Goal: Task Accomplishment & Management: Use online tool/utility

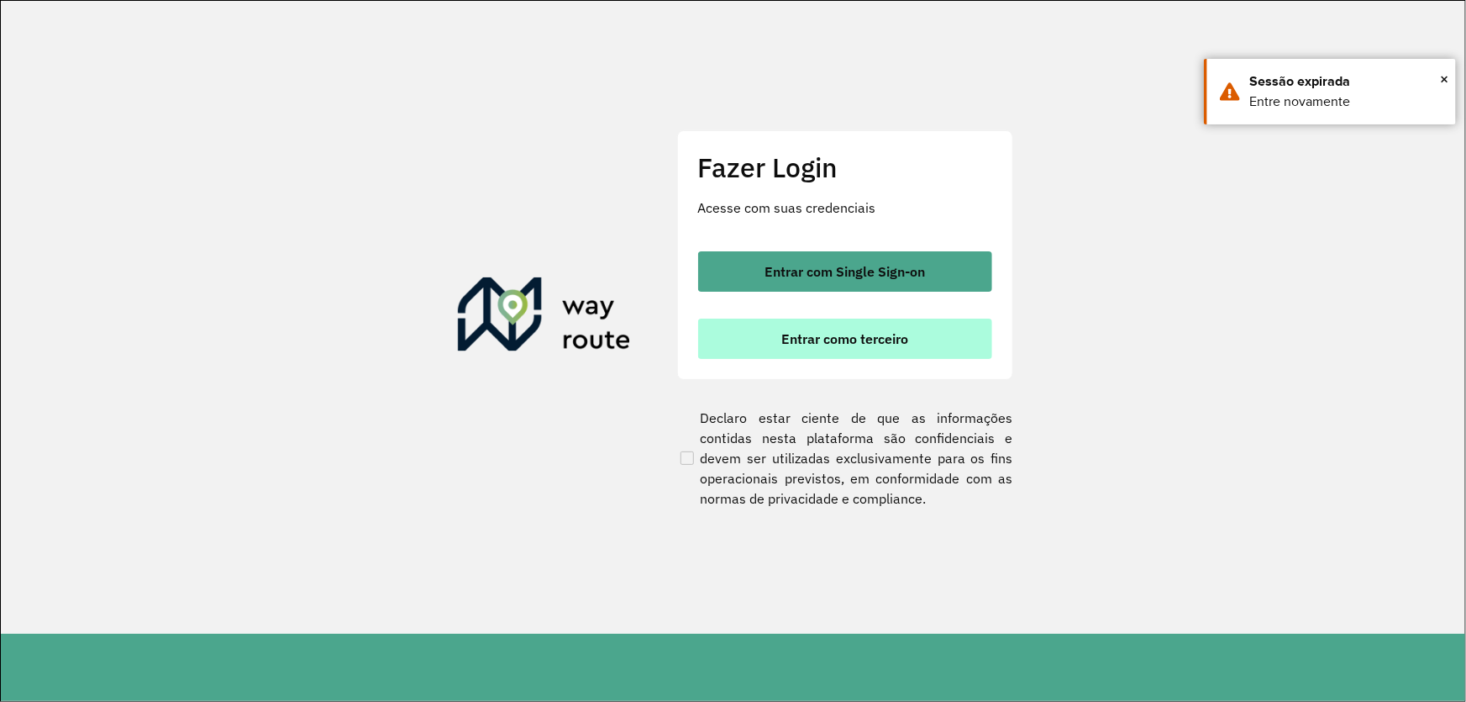
click at [878, 340] on span "Entrar como terceiro" at bounding box center [844, 338] width 127 height 13
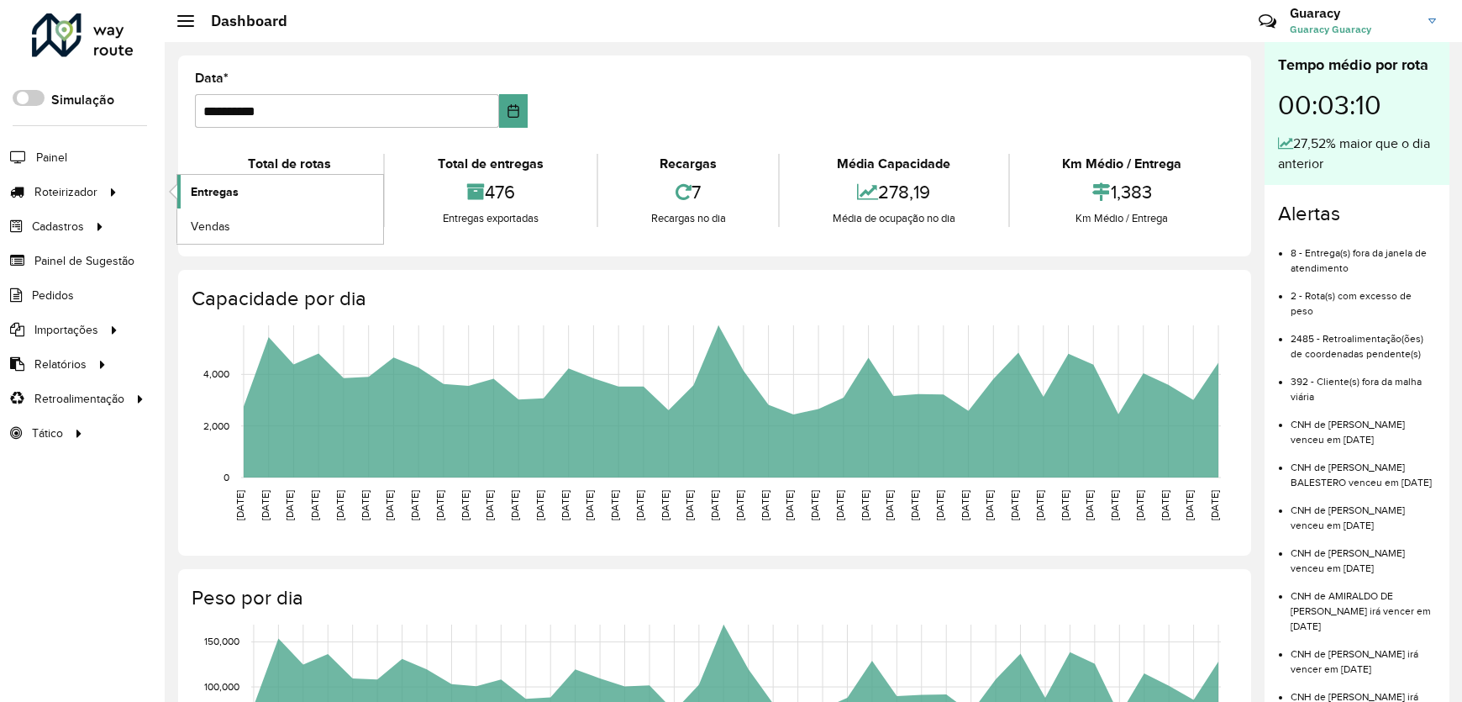
click at [186, 187] on link "Entregas" at bounding box center [280, 192] width 206 height 34
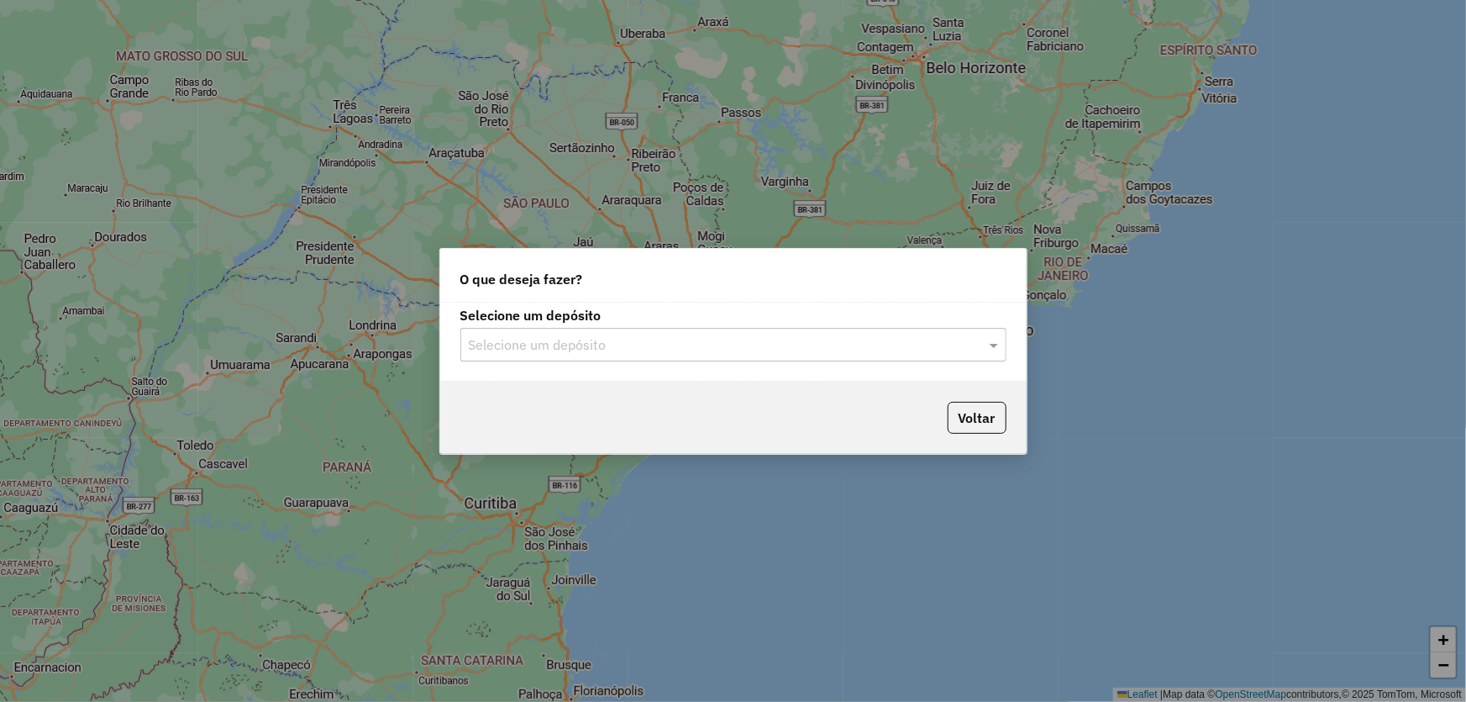
click at [673, 337] on input "text" at bounding box center [717, 345] width 496 height 20
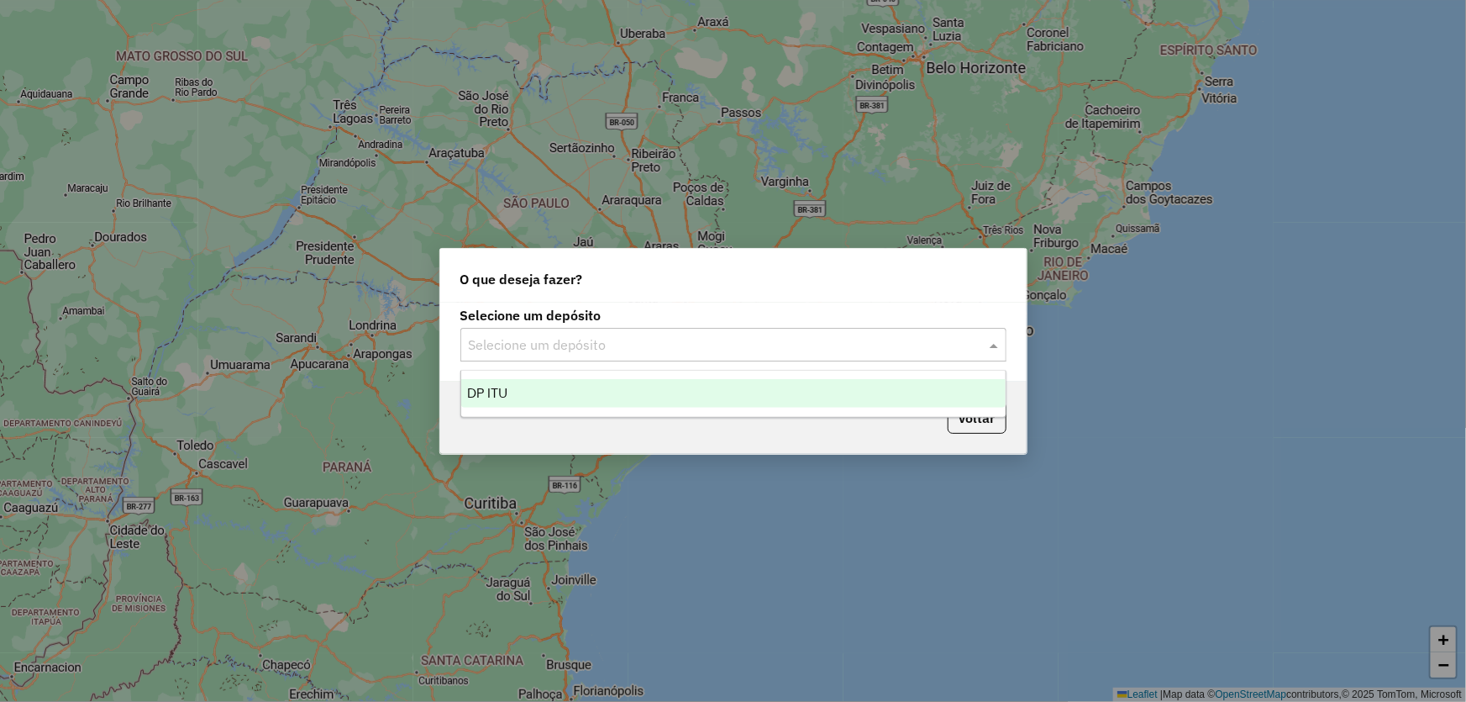
click at [566, 381] on div "DP ITU" at bounding box center [733, 393] width 544 height 29
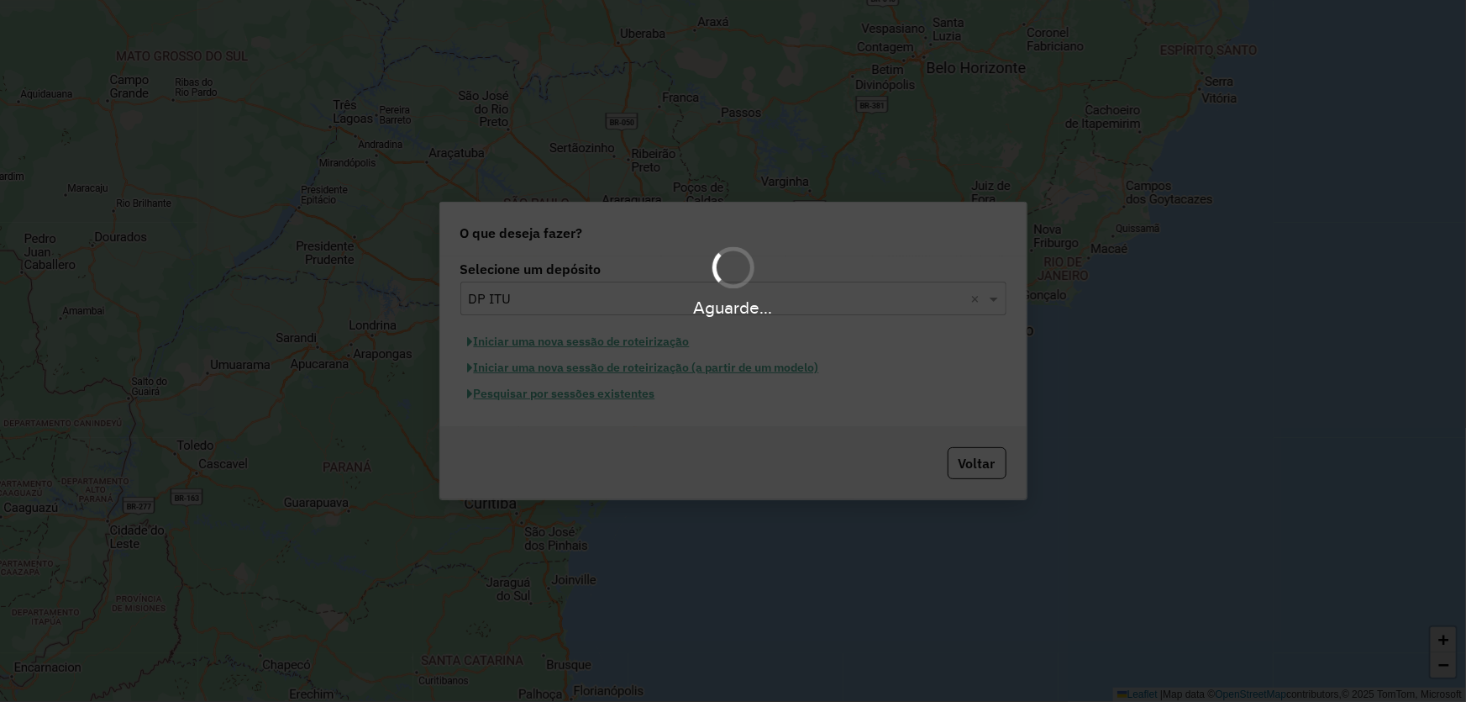
click at [602, 394] on div "Aguarde..." at bounding box center [733, 351] width 1466 height 702
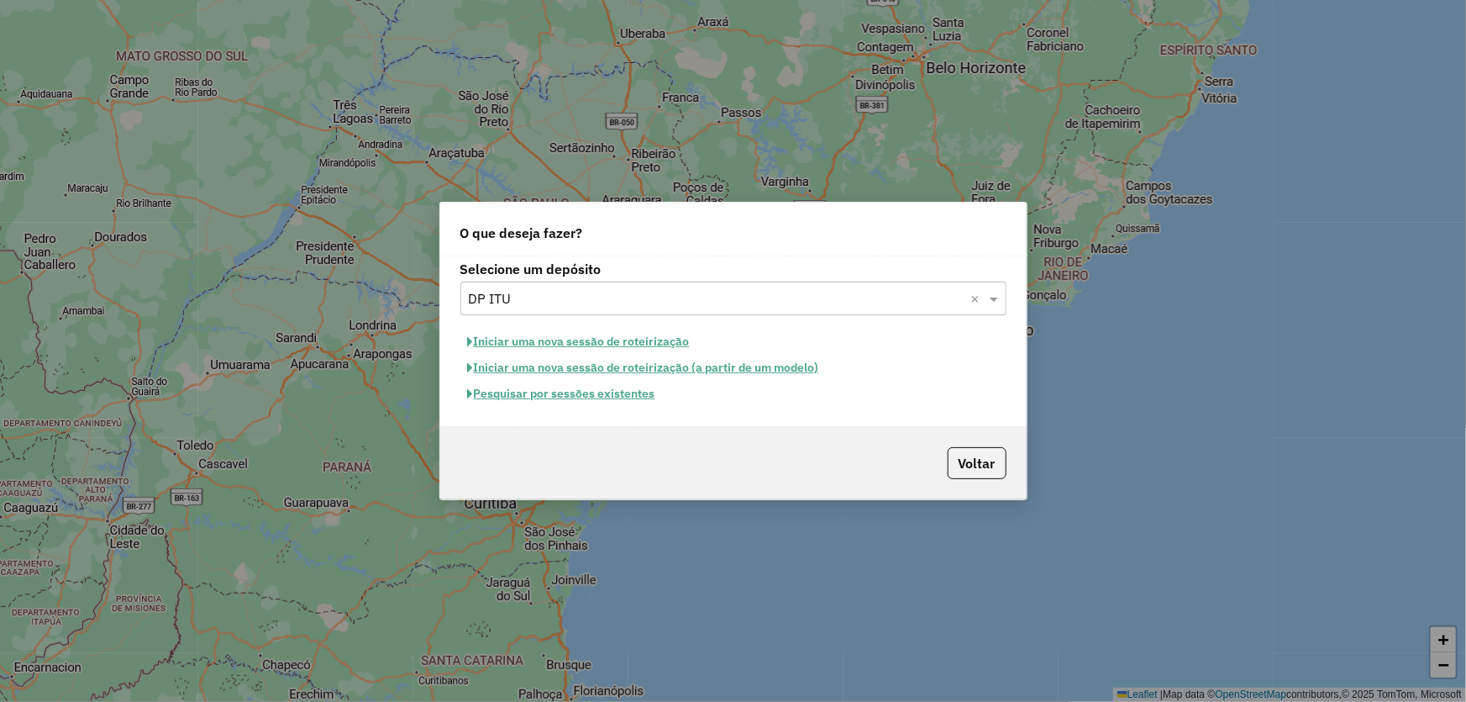
click at [596, 397] on button "Pesquisar por sessões existentes" at bounding box center [561, 394] width 203 height 26
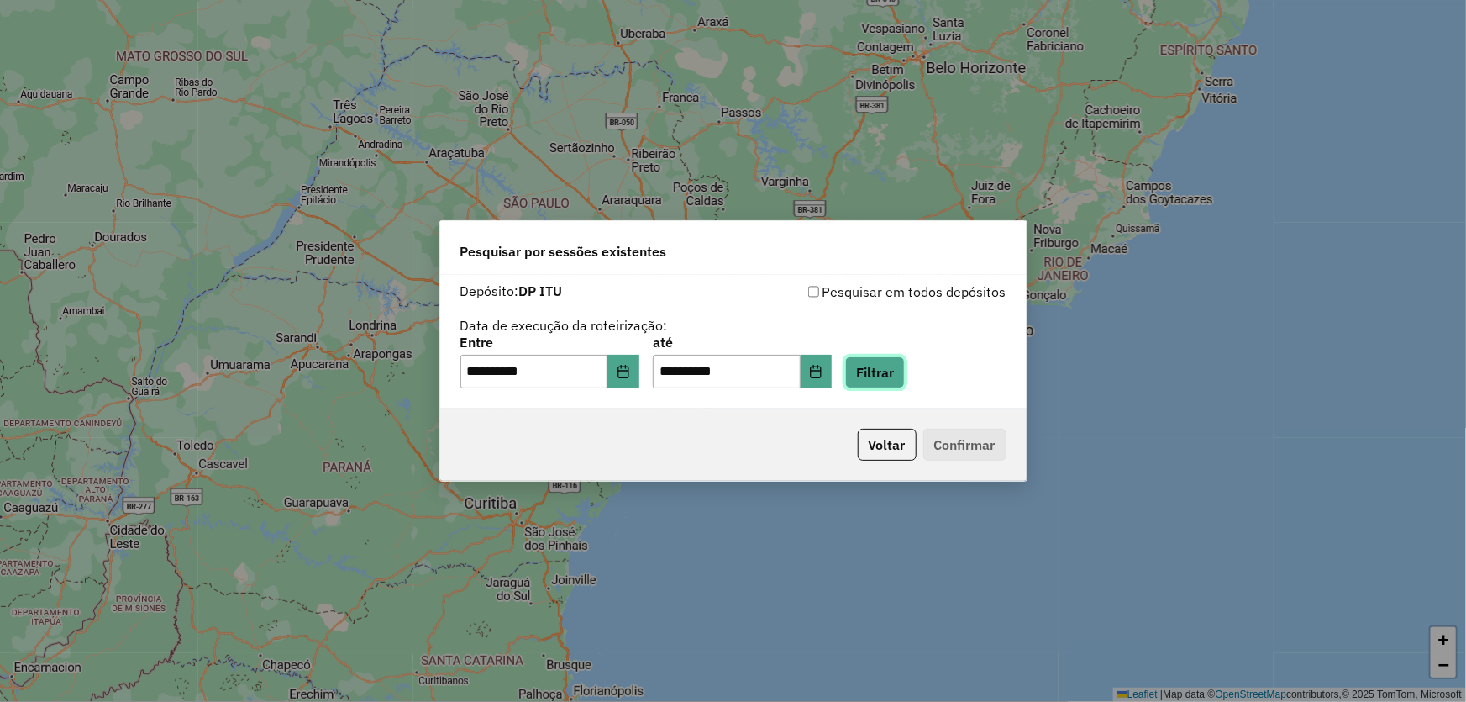
click at [905, 374] on button "Filtrar" at bounding box center [875, 372] width 60 height 32
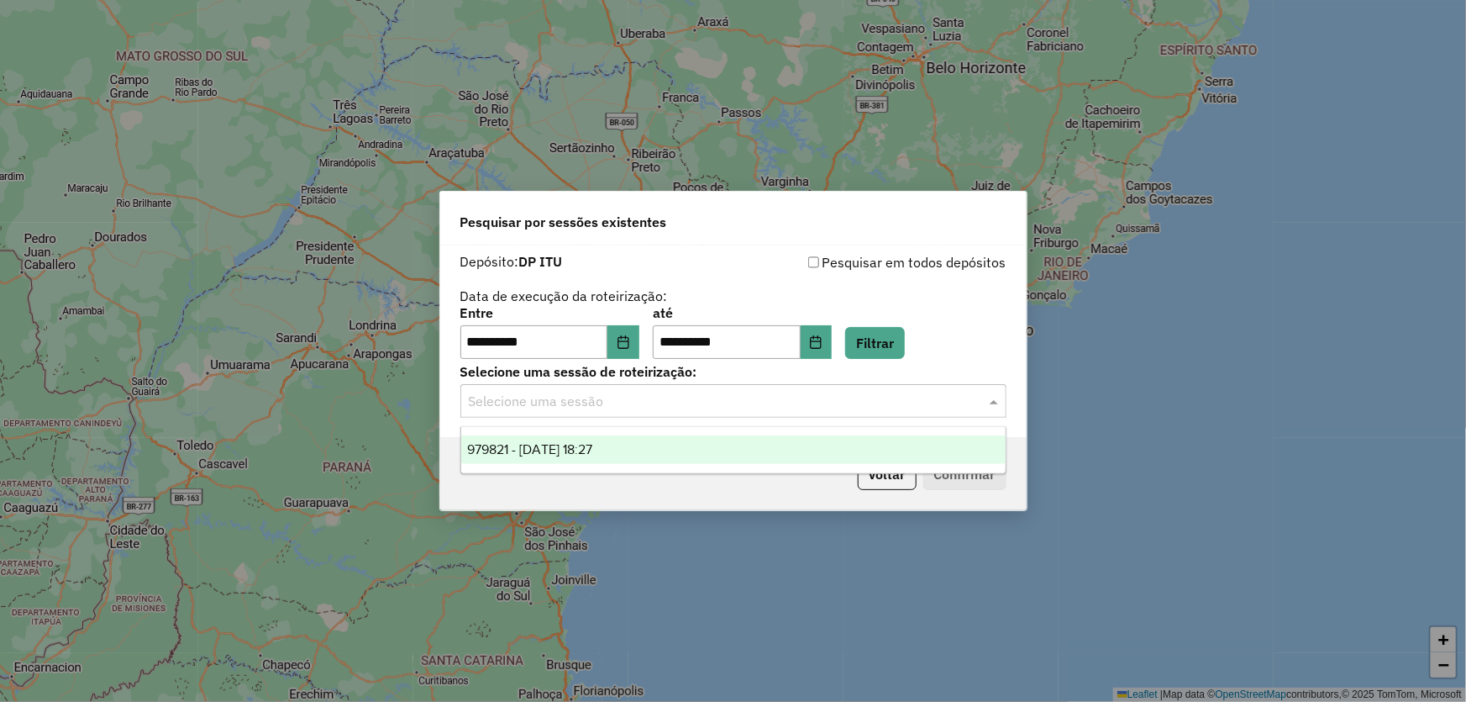
click at [597, 408] on input "text" at bounding box center [717, 402] width 496 height 20
click at [593, 445] on span "979821 - 15/08/2025 18:27" at bounding box center [530, 449] width 125 height 14
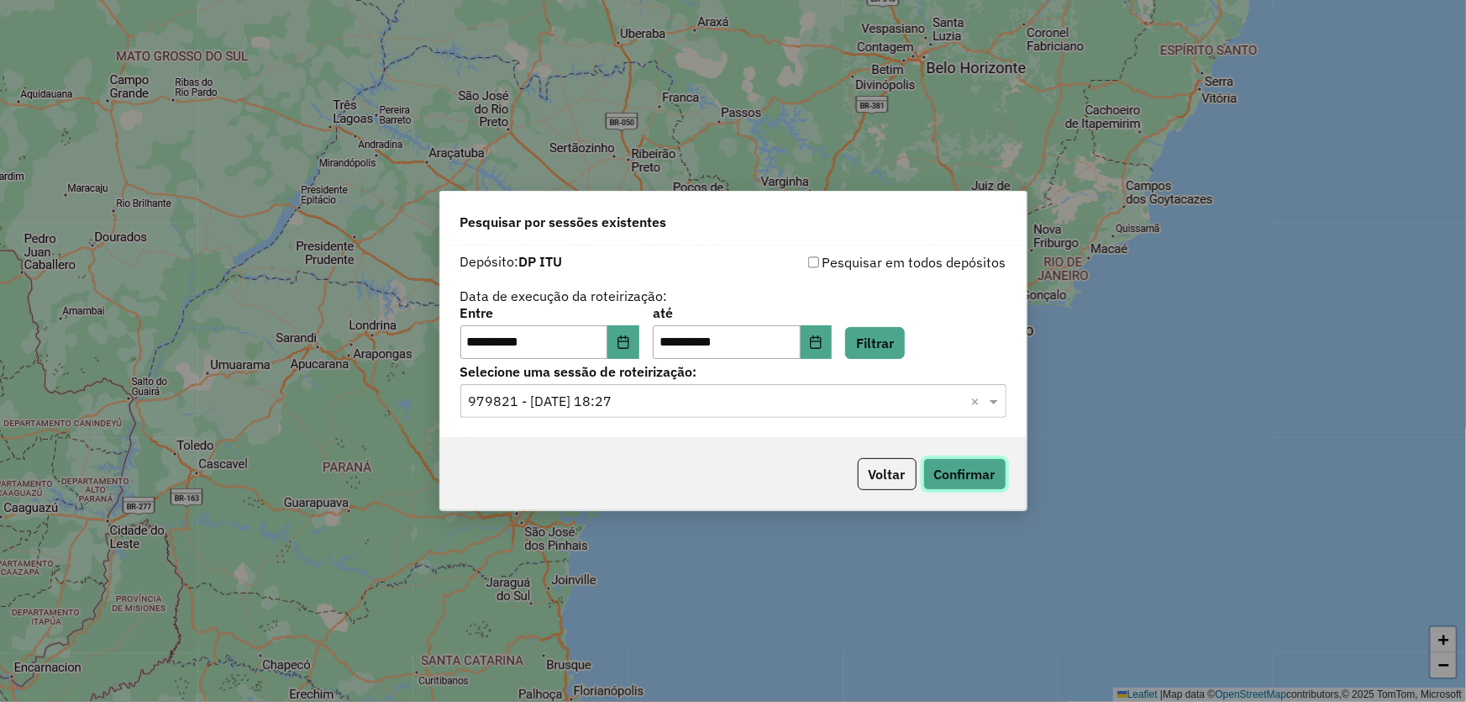
click at [983, 477] on button "Confirmar" at bounding box center [964, 474] width 83 height 32
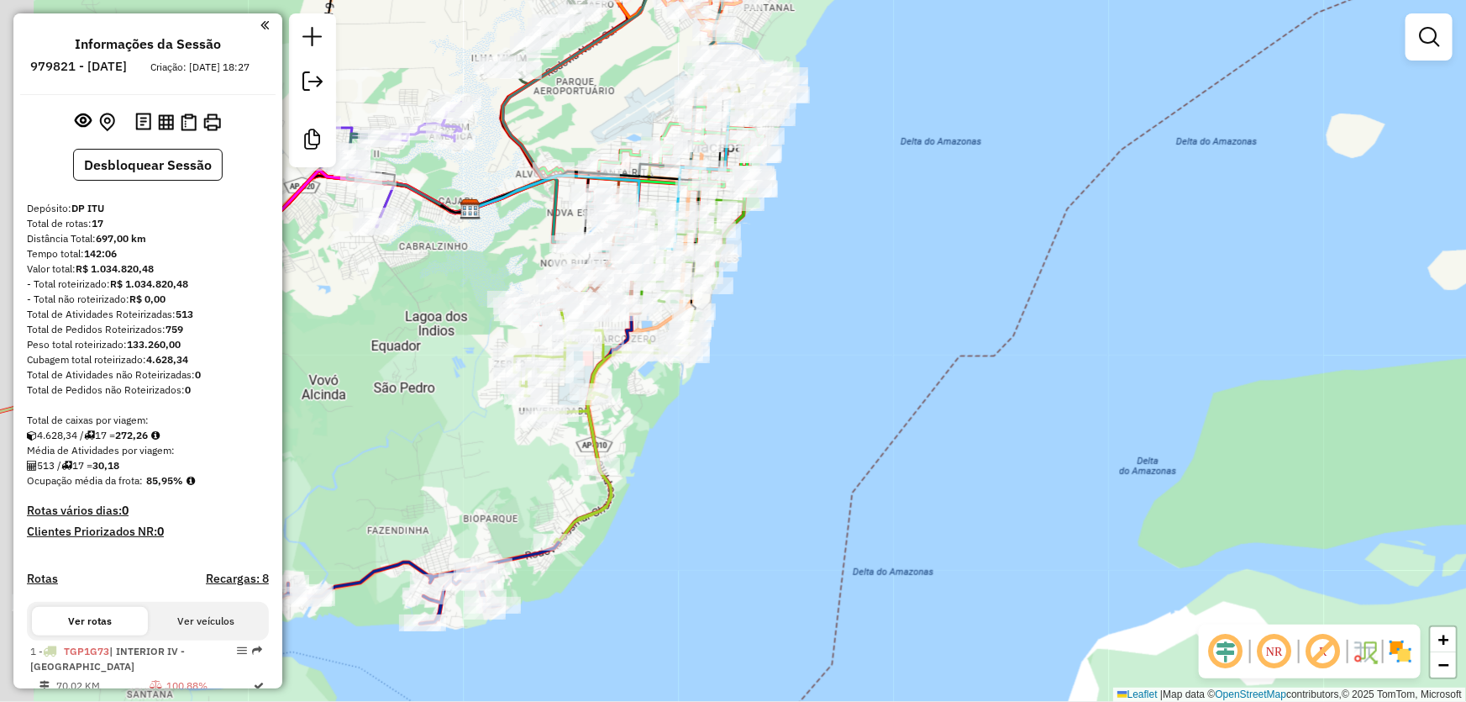
drag, startPoint x: 736, startPoint y: 318, endPoint x: 831, endPoint y: 315, distance: 95.0
click at [828, 318] on div "Janela de atendimento Grade de atendimento Capacidade Transportadoras Veículos …" at bounding box center [733, 351] width 1466 height 702
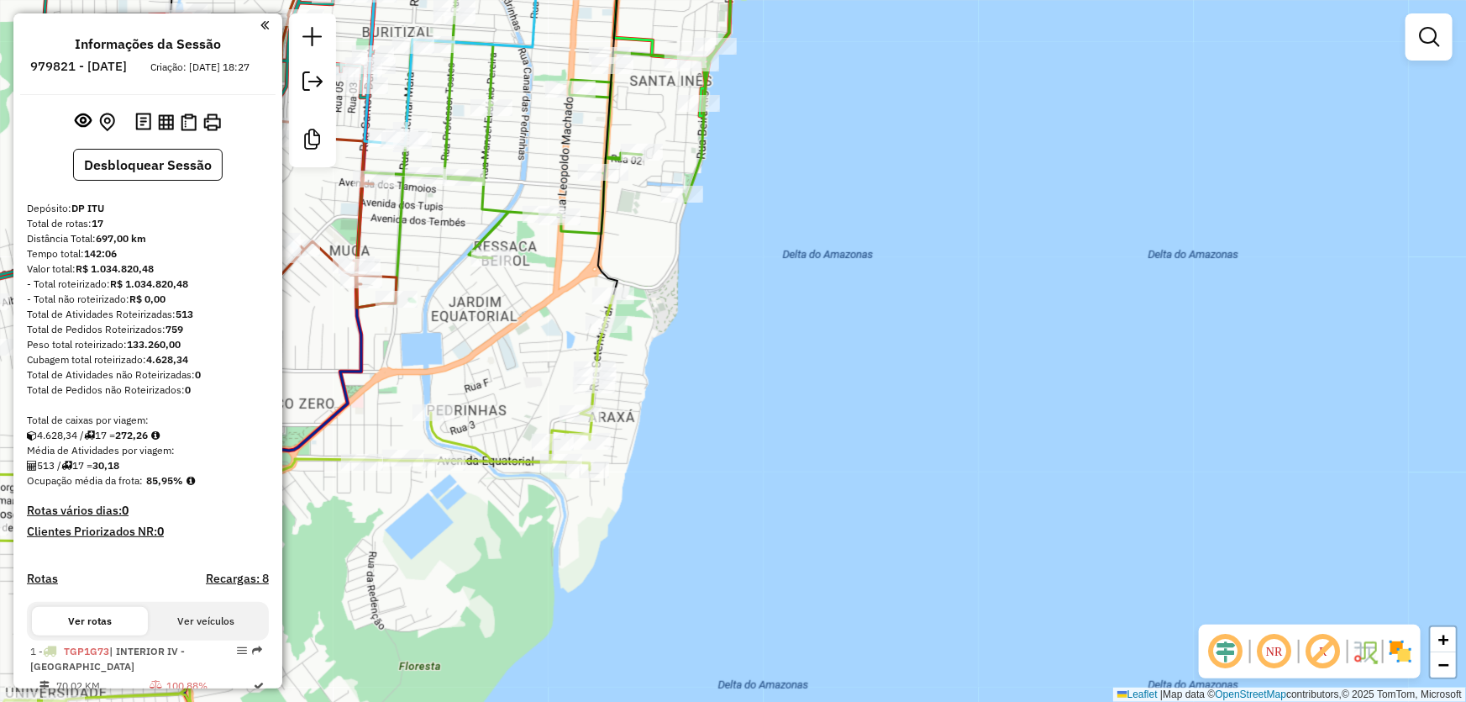
drag, startPoint x: 691, startPoint y: 319, endPoint x: 997, endPoint y: 302, distance: 306.3
click at [992, 302] on div "Janela de atendimento Grade de atendimento Capacidade Transportadoras Veículos …" at bounding box center [733, 351] width 1466 height 702
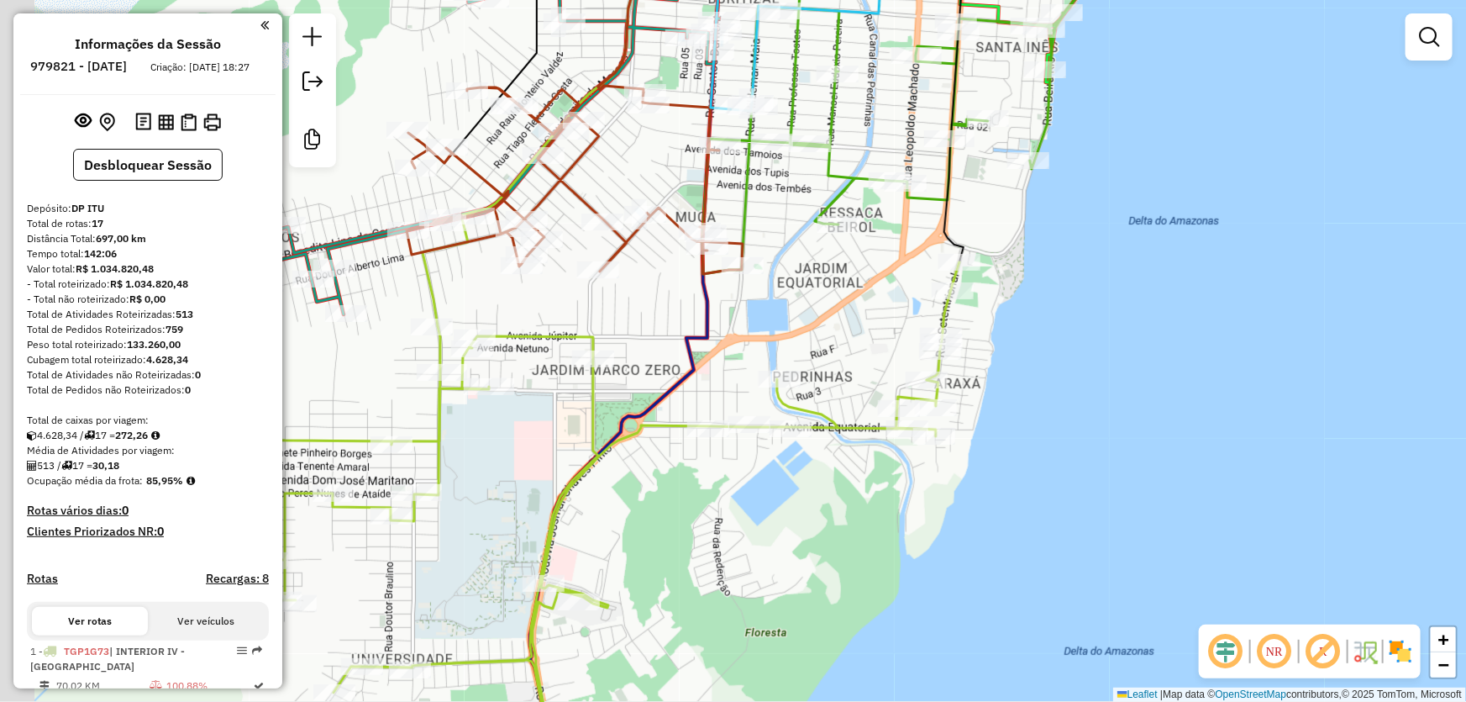
drag, startPoint x: 788, startPoint y: 319, endPoint x: 823, endPoint y: 311, distance: 35.5
click at [823, 311] on div "Janela de atendimento Grade de atendimento Capacidade Transportadoras Veículos …" at bounding box center [733, 351] width 1466 height 702
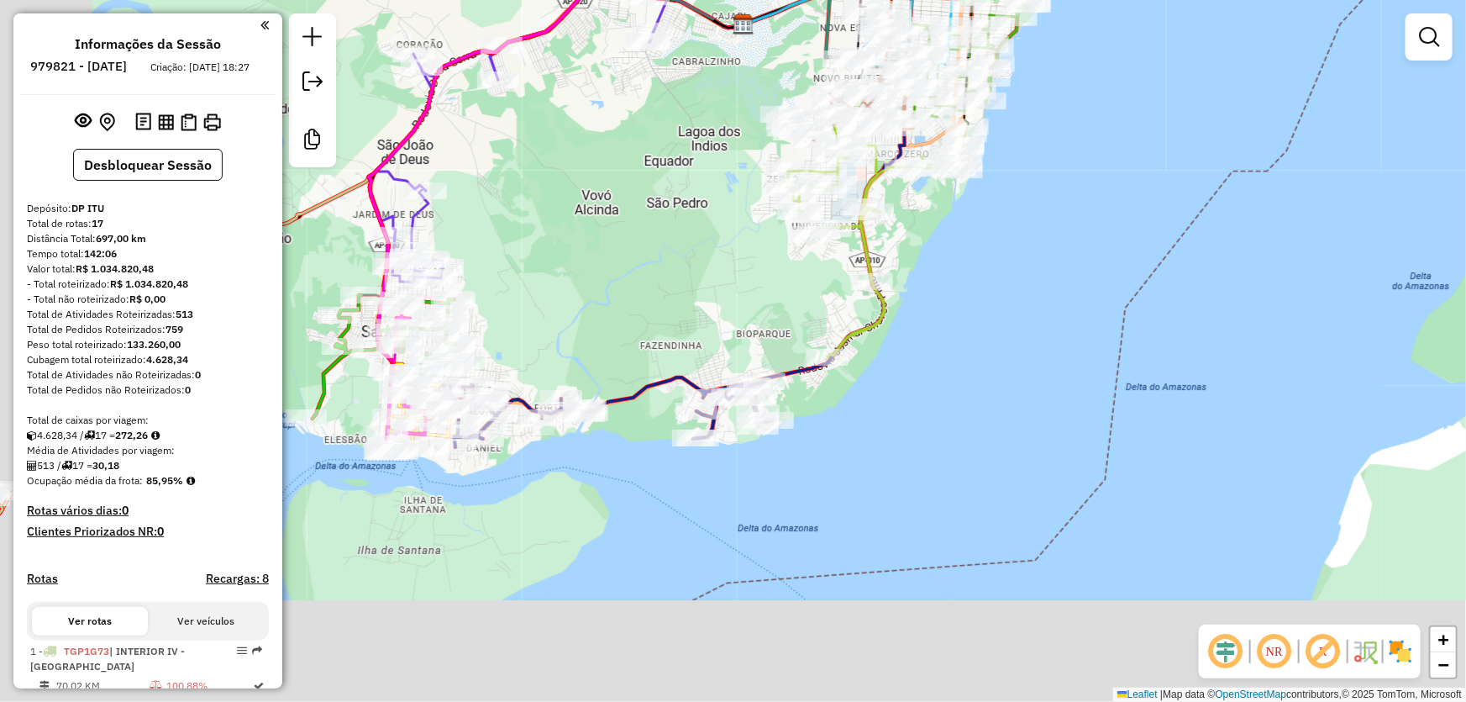
drag, startPoint x: 815, startPoint y: 440, endPoint x: 932, endPoint y: 228, distance: 242.6
click at [933, 234] on div "Janela de atendimento Grade de atendimento Capacidade Transportadoras Veículos …" at bounding box center [733, 351] width 1466 height 702
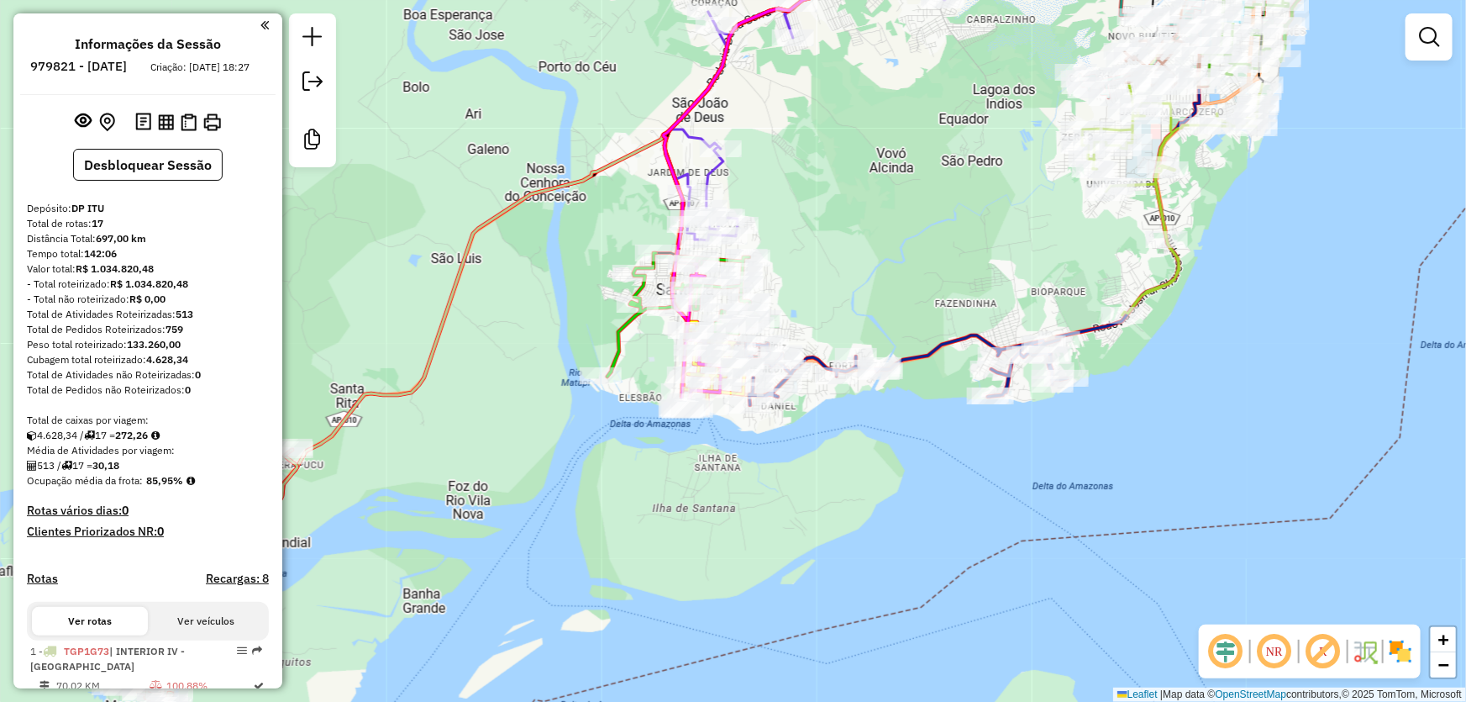
drag, startPoint x: 639, startPoint y: 312, endPoint x: 1044, endPoint y: 189, distance: 424.0
click at [1043, 192] on div "Janela de atendimento Grade de atendimento Capacidade Transportadoras Veículos …" at bounding box center [733, 351] width 1466 height 702
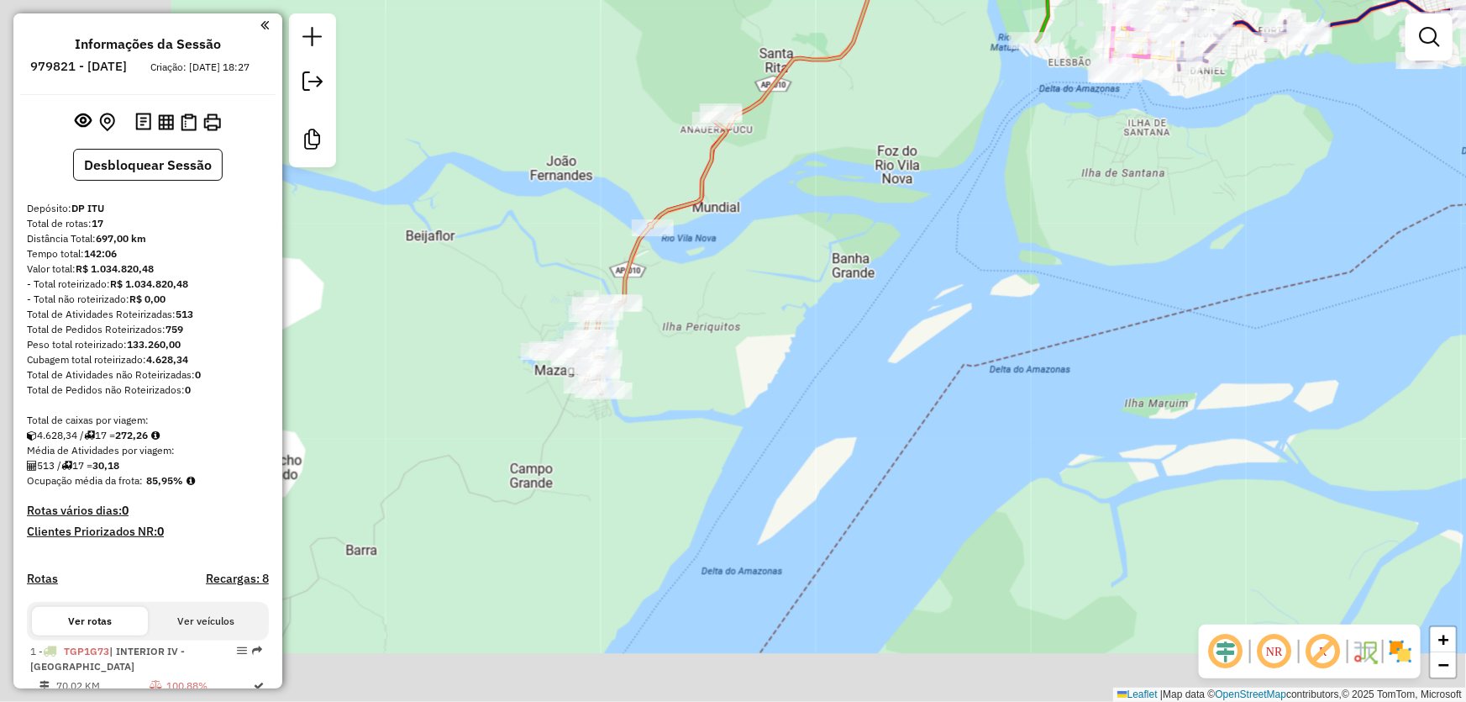
drag, startPoint x: 607, startPoint y: 447, endPoint x: 934, endPoint y: 223, distance: 397.1
click at [934, 223] on div "Janela de atendimento Grade de atendimento Capacidade Transportadoras Veículos …" at bounding box center [733, 351] width 1466 height 702
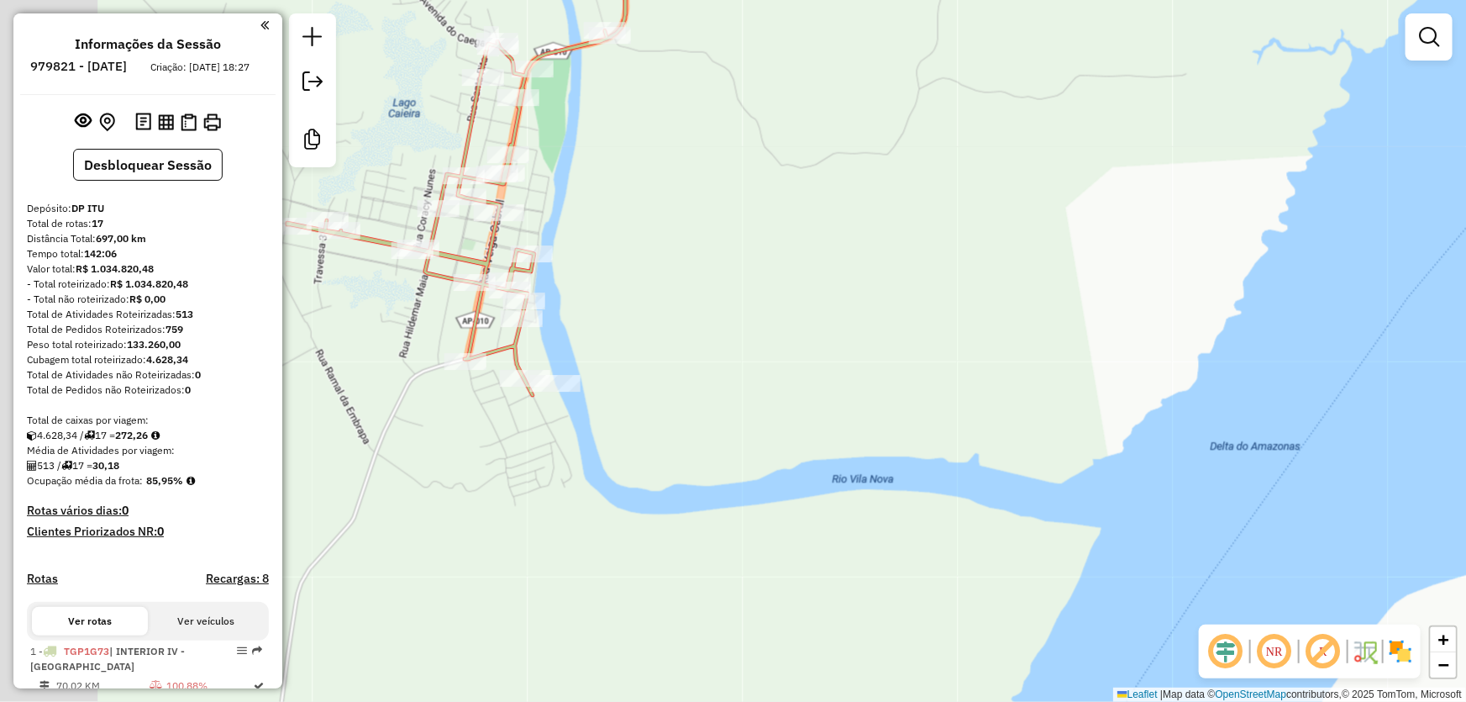
drag, startPoint x: 476, startPoint y: 257, endPoint x: 634, endPoint y: 134, distance: 200.0
click at [633, 136] on div "Janela de atendimento Grade de atendimento Capacidade Transportadoras Veículos …" at bounding box center [733, 351] width 1466 height 702
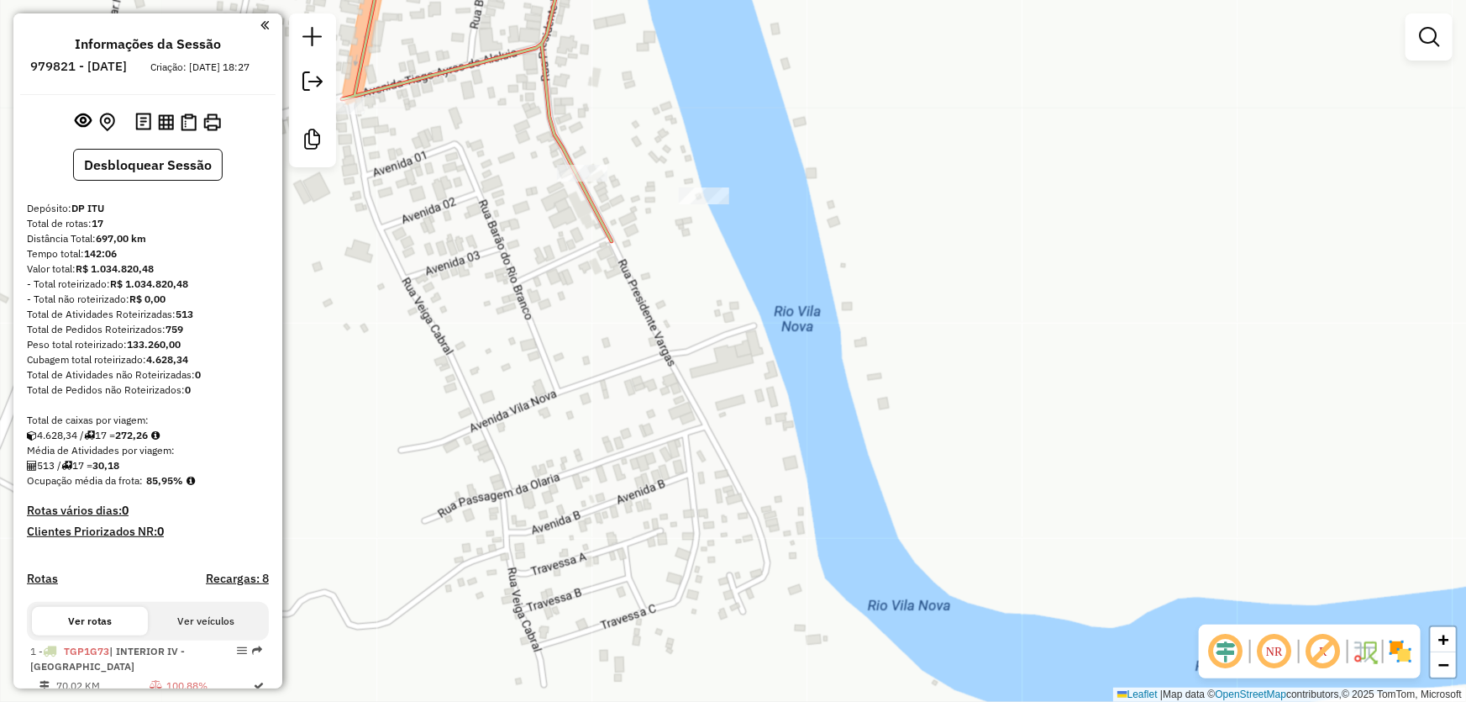
drag, startPoint x: 630, startPoint y: 328, endPoint x: 763, endPoint y: 237, distance: 160.8
click at [761, 239] on div "Janela de atendimento Grade de atendimento Capacidade Transportadoras Veículos …" at bounding box center [733, 351] width 1466 height 702
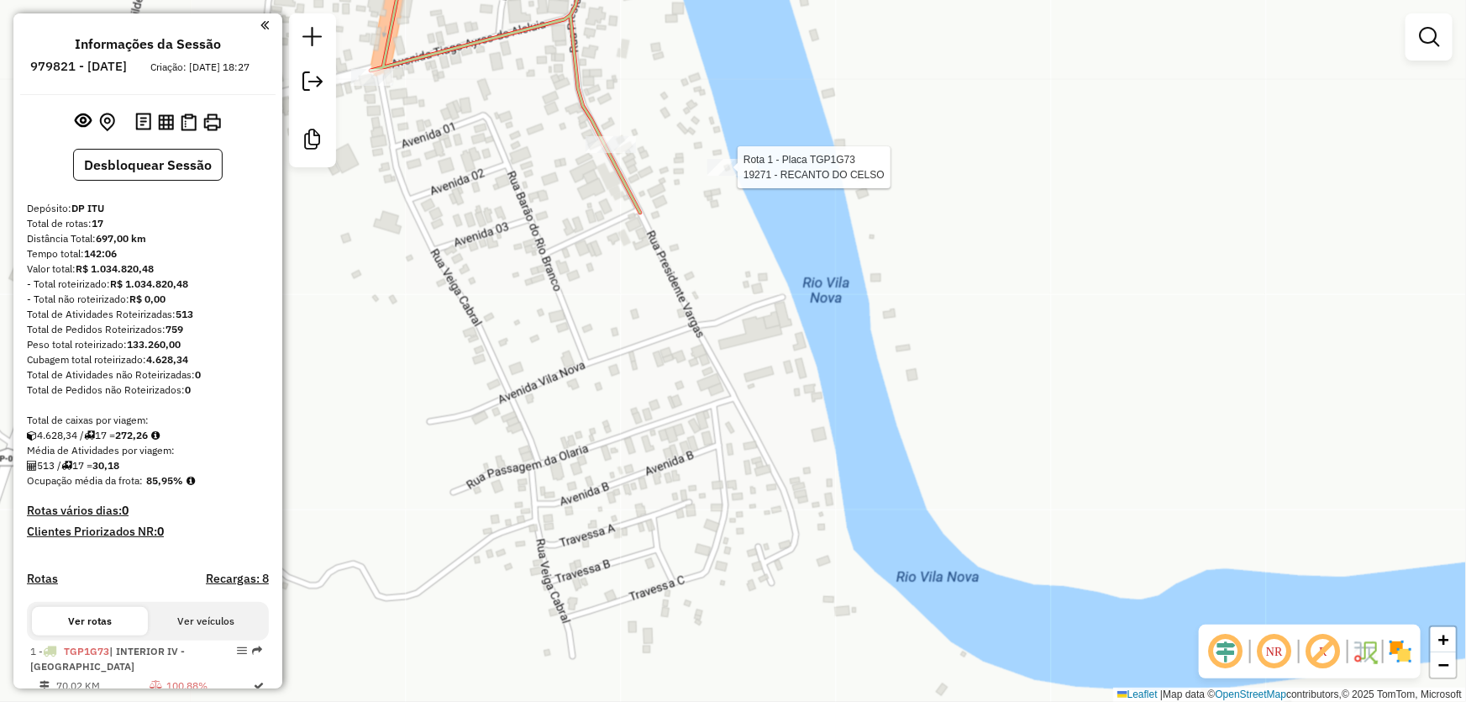
select select "**********"
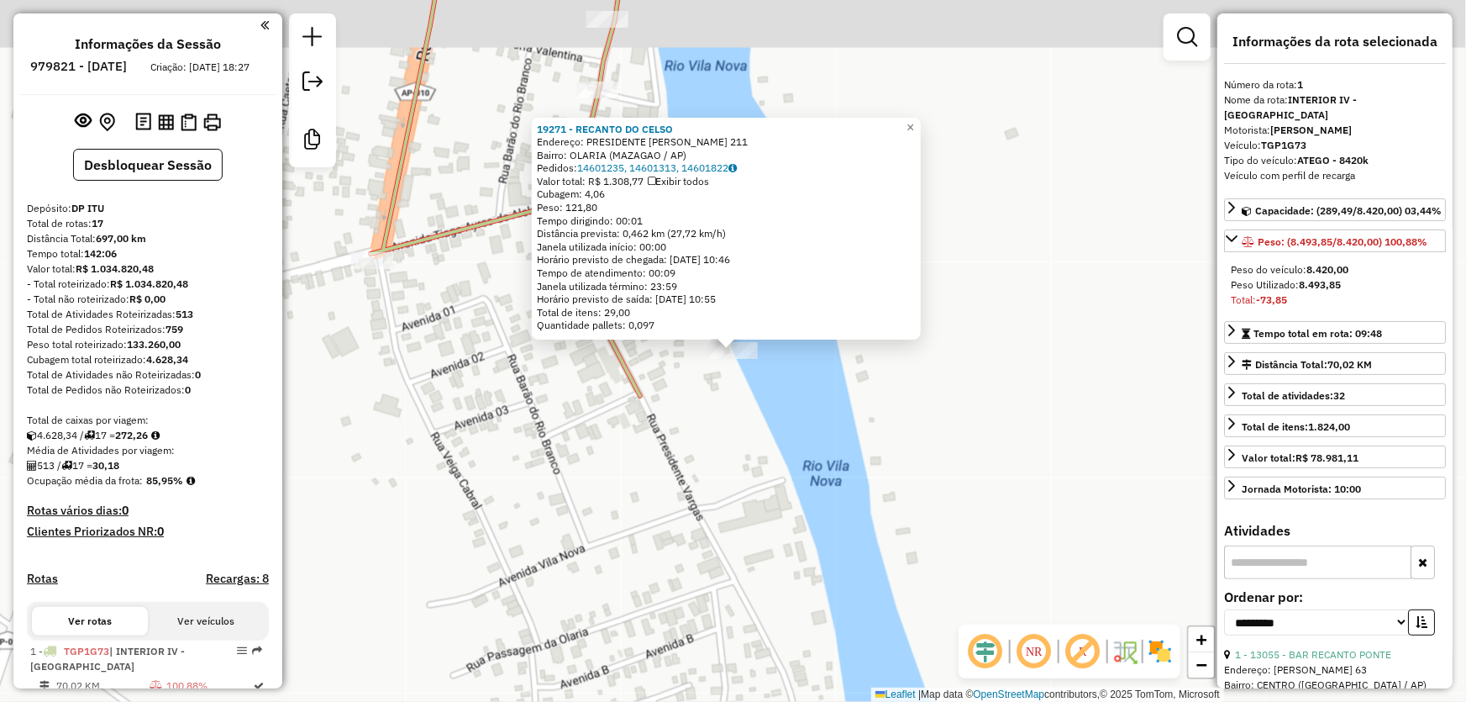
scroll to position [641, 0]
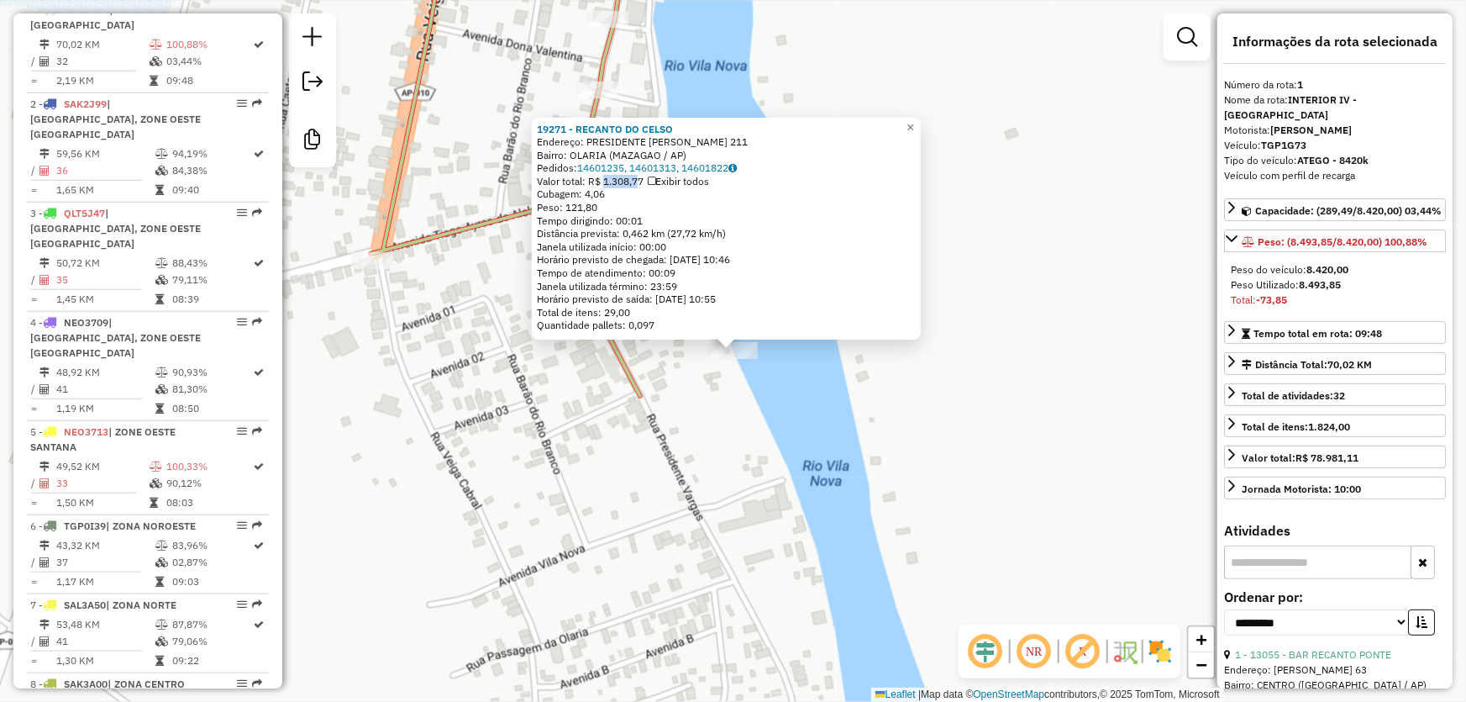
drag, startPoint x: 608, startPoint y: 177, endPoint x: 638, endPoint y: 180, distance: 30.4
click at [638, 180] on div "Valor total: R$ 1.308,77 Exibir todos" at bounding box center [726, 181] width 379 height 13
click at [956, 437] on div "19271 - RECANTO DO [PERSON_NAME]: PRESIDENTE [PERSON_NAME] 211 Bairro: [GEOGRAP…" at bounding box center [733, 351] width 1466 height 702
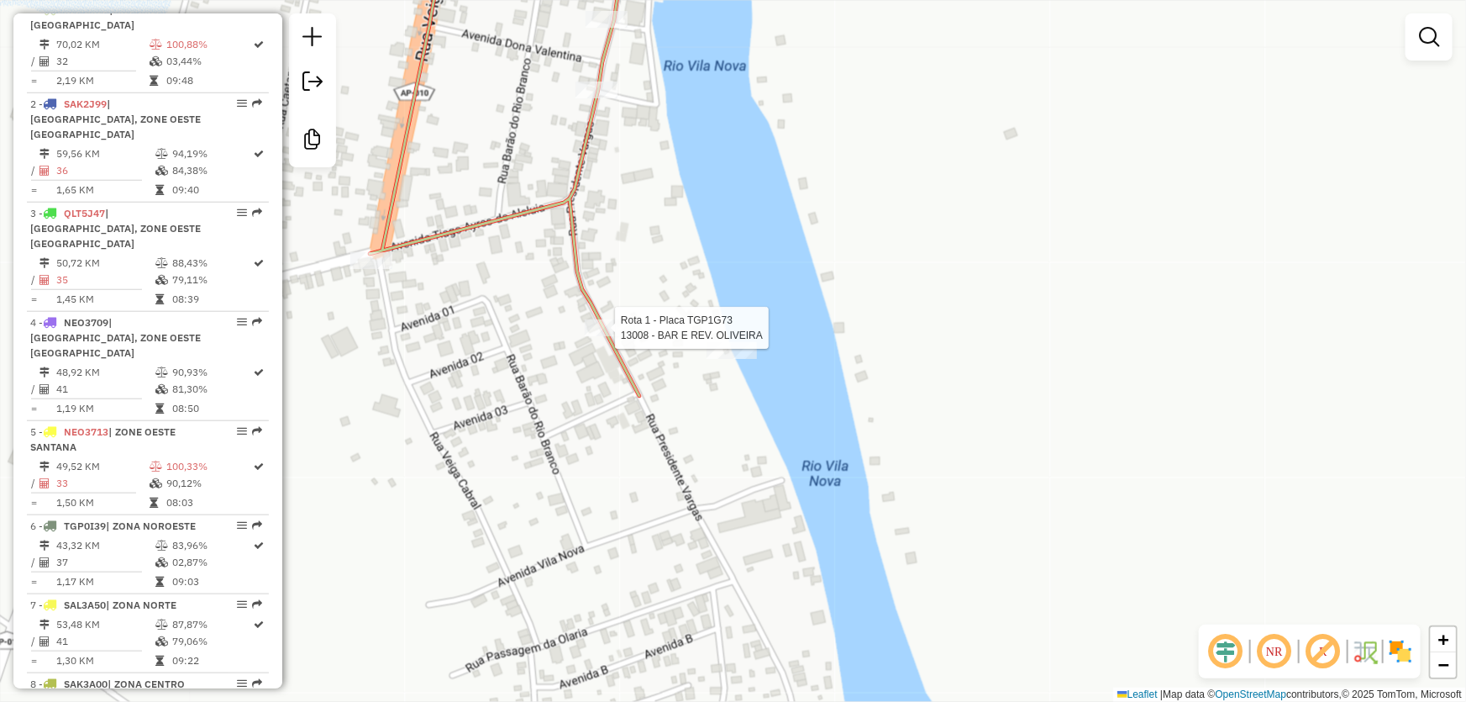
select select "**********"
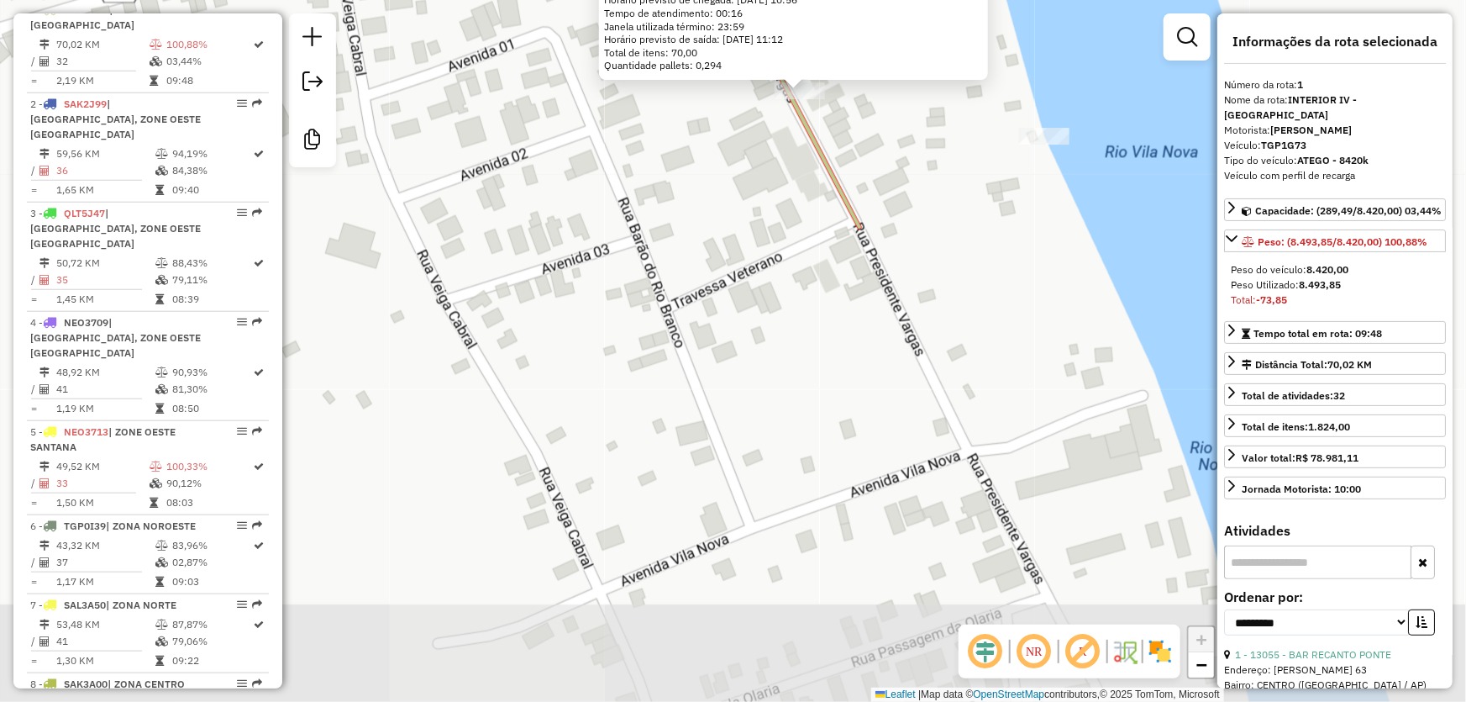
drag, startPoint x: 757, startPoint y: 387, endPoint x: 849, endPoint y: 194, distance: 213.1
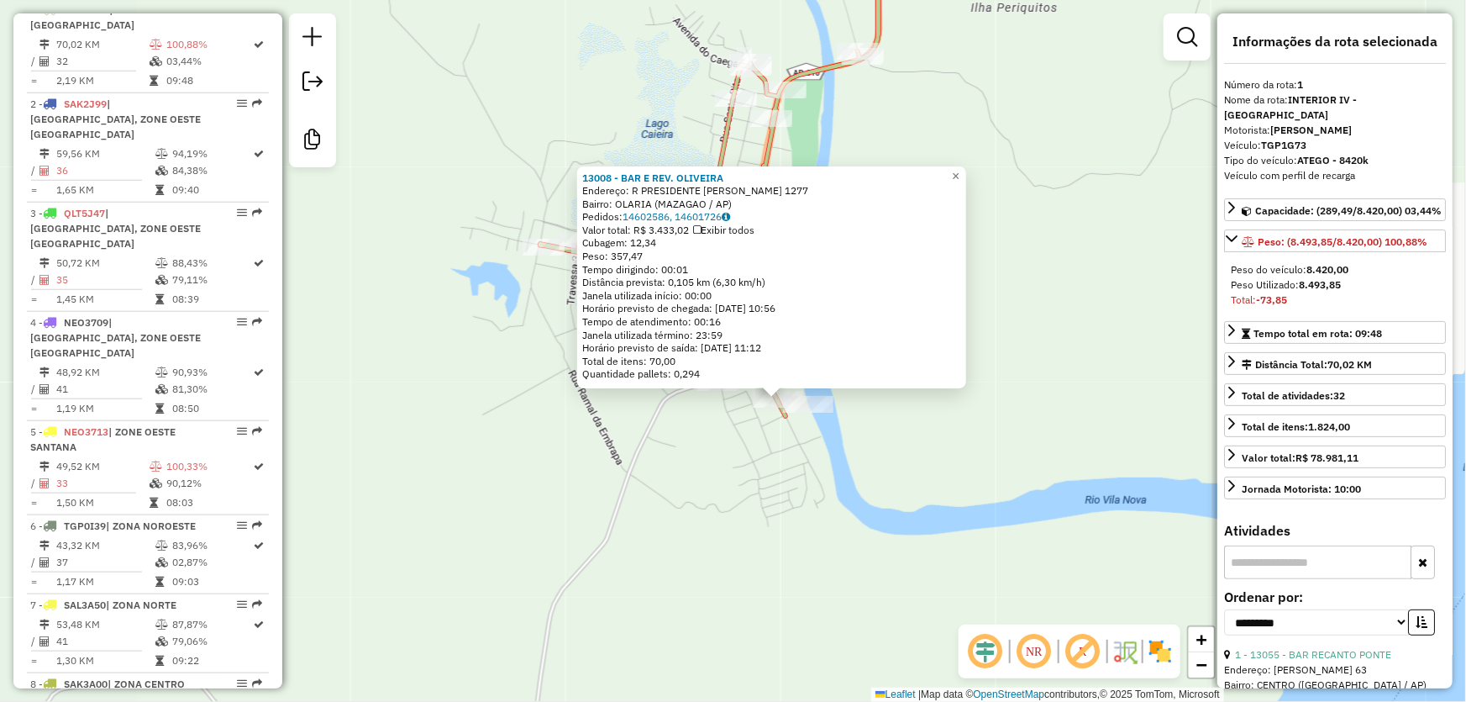
click at [872, 463] on div "13008 - BAR E REV. [PERSON_NAME]: R PRESIDENTE [PERSON_NAME] 1277 Bairro: OLARI…" at bounding box center [733, 351] width 1466 height 702
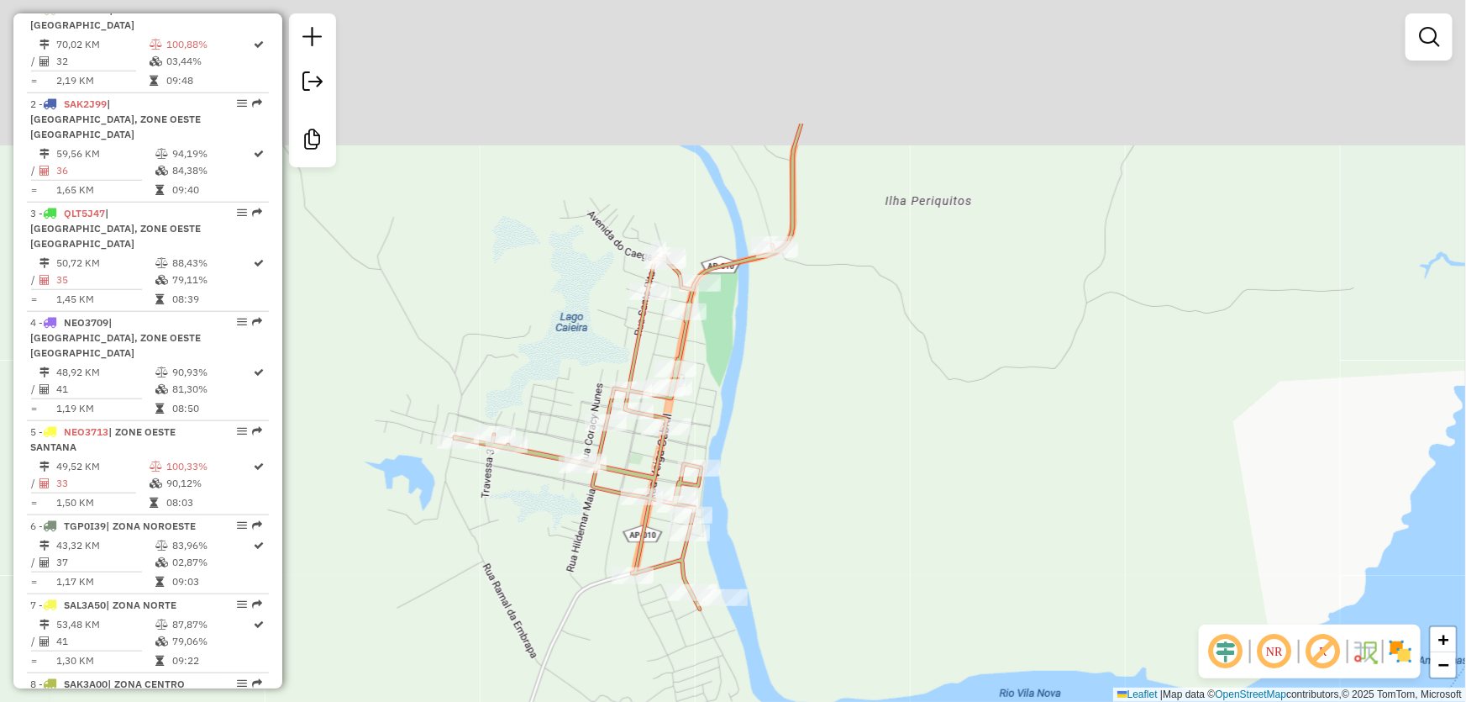
drag, startPoint x: 968, startPoint y: 174, endPoint x: 882, endPoint y: 367, distance: 211.4
click at [882, 367] on div "Janela de atendimento Grade de atendimento Capacidade Transportadoras Veículos …" at bounding box center [733, 351] width 1466 height 702
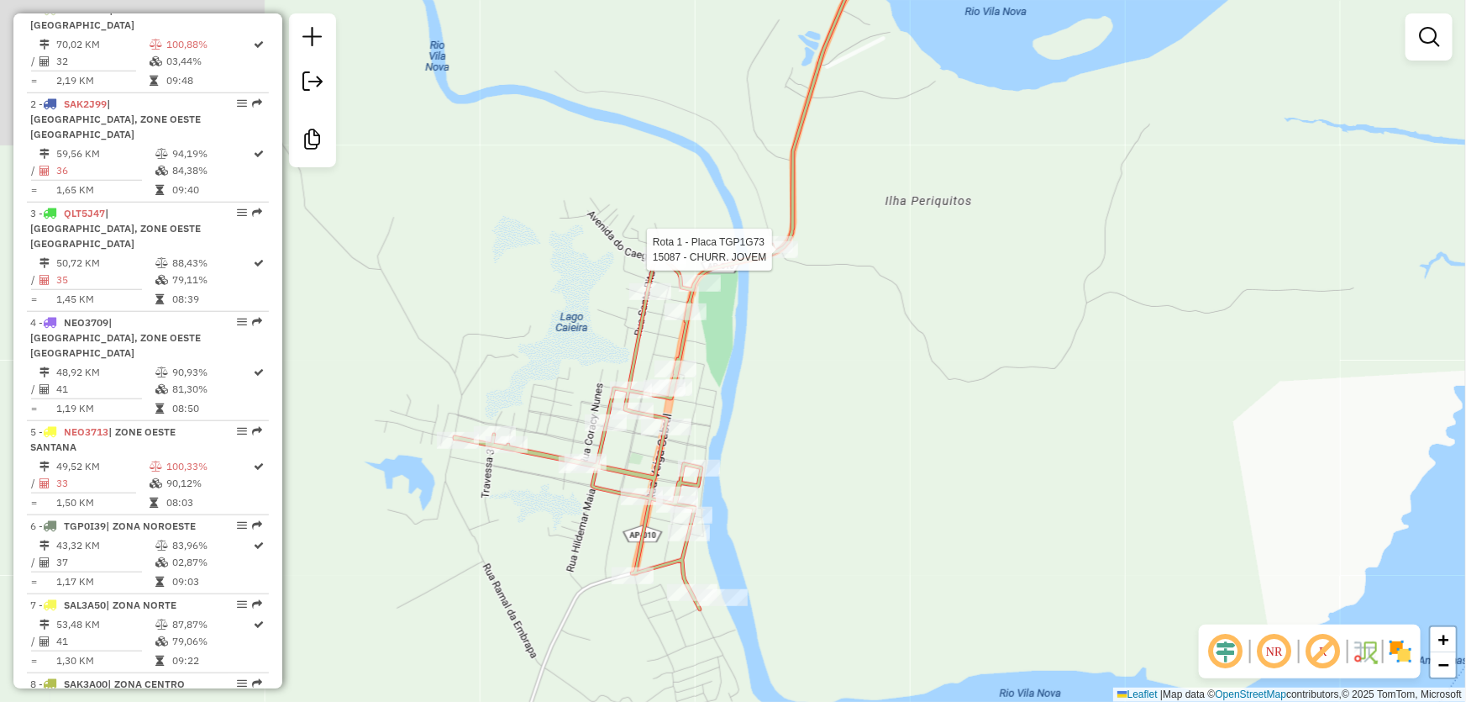
select select "**********"
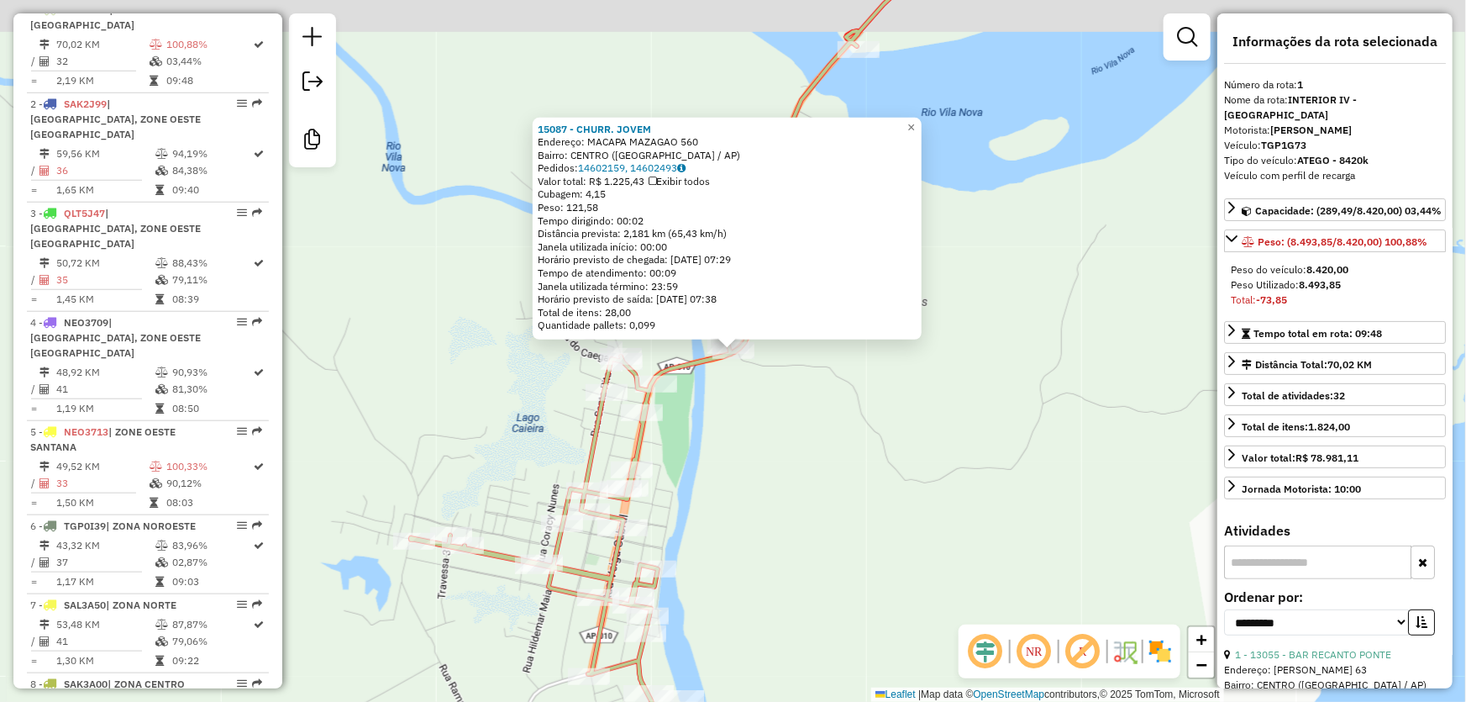
click at [1063, 184] on div "15087 - CHURR. JOVEM Endereço: MACAPA MAZAGAO 560 Bairro: [GEOGRAPHIC_DATA] ([G…" at bounding box center [733, 351] width 1466 height 702
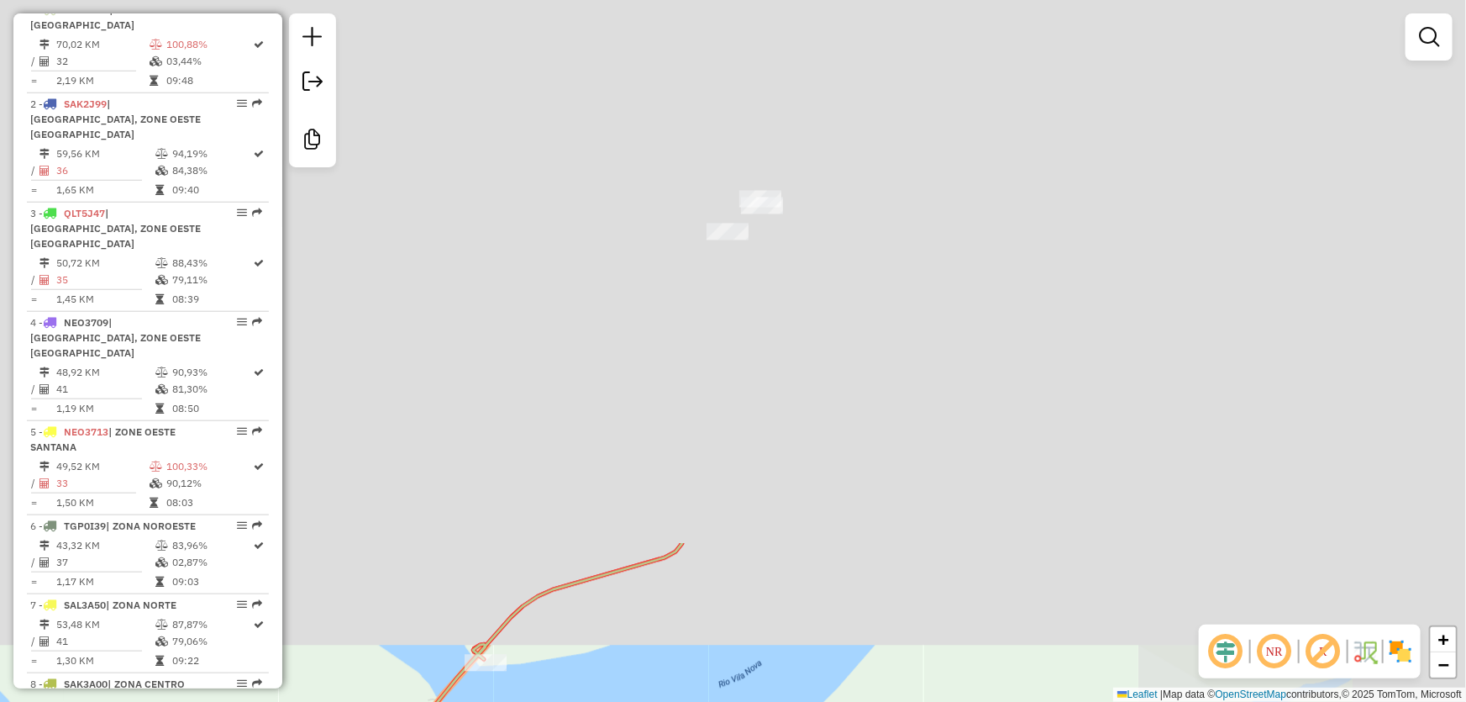
drag, startPoint x: 1070, startPoint y: 107, endPoint x: 692, endPoint y: 726, distance: 725.1
click at [692, 701] on html "Aguarde... Pop-up bloqueado! Seu navegador bloqueou automáticamente a abertura …" at bounding box center [733, 351] width 1466 height 702
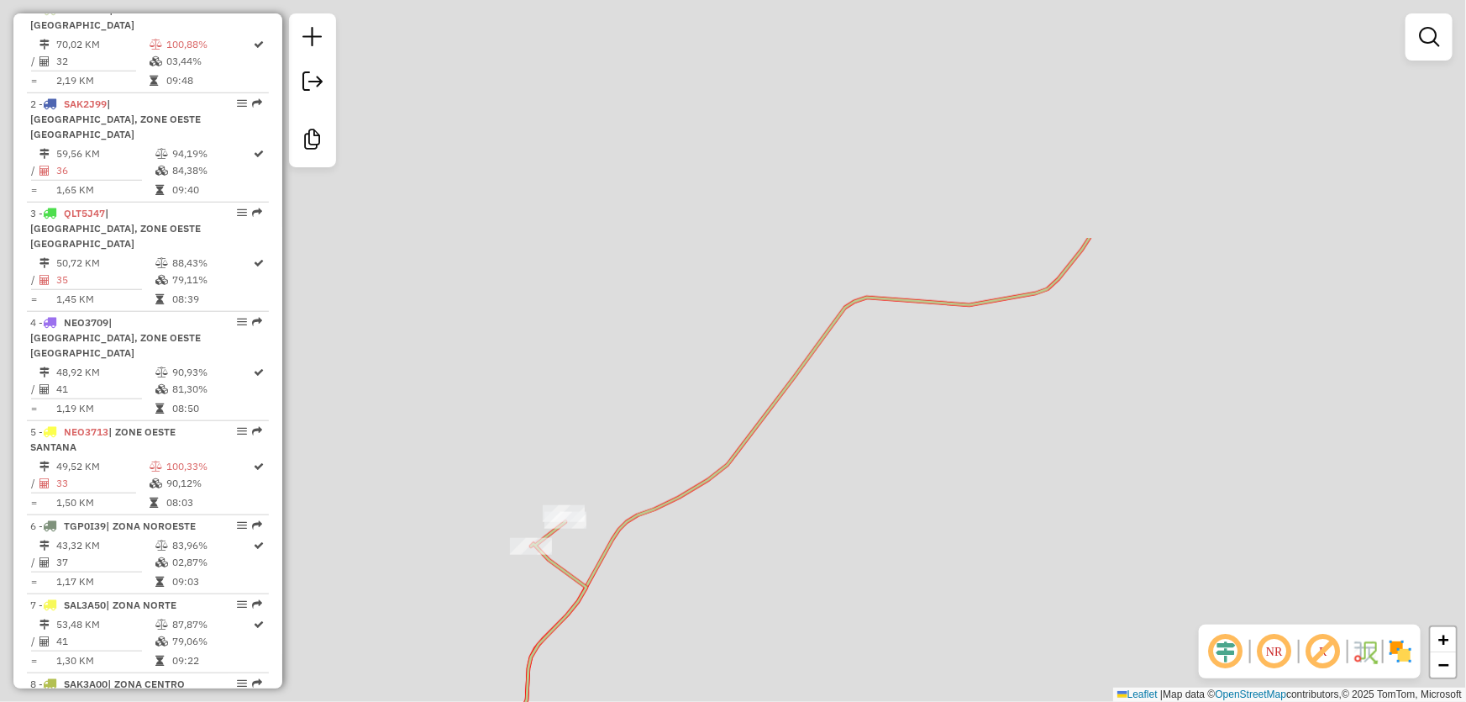
drag, startPoint x: 1006, startPoint y: 281, endPoint x: 809, endPoint y: 601, distance: 375.0
click at [809, 601] on div "Janela de atendimento Grade de atendimento Capacidade Transportadoras Veículos …" at bounding box center [733, 351] width 1466 height 702
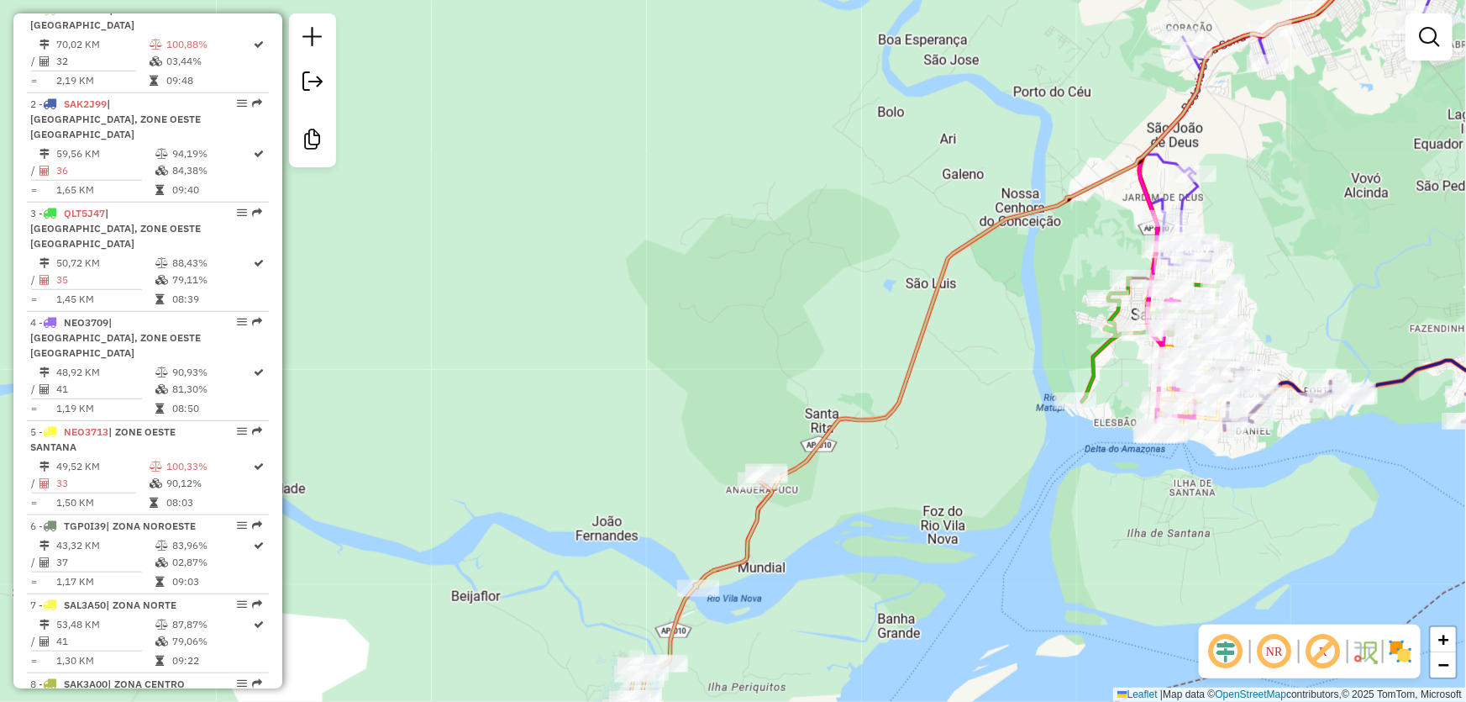
drag, startPoint x: 1032, startPoint y: 335, endPoint x: 989, endPoint y: 328, distance: 43.5
click at [992, 331] on div "Janela de atendimento Grade de atendimento Capacidade Transportadoras Veículos …" at bounding box center [733, 351] width 1466 height 702
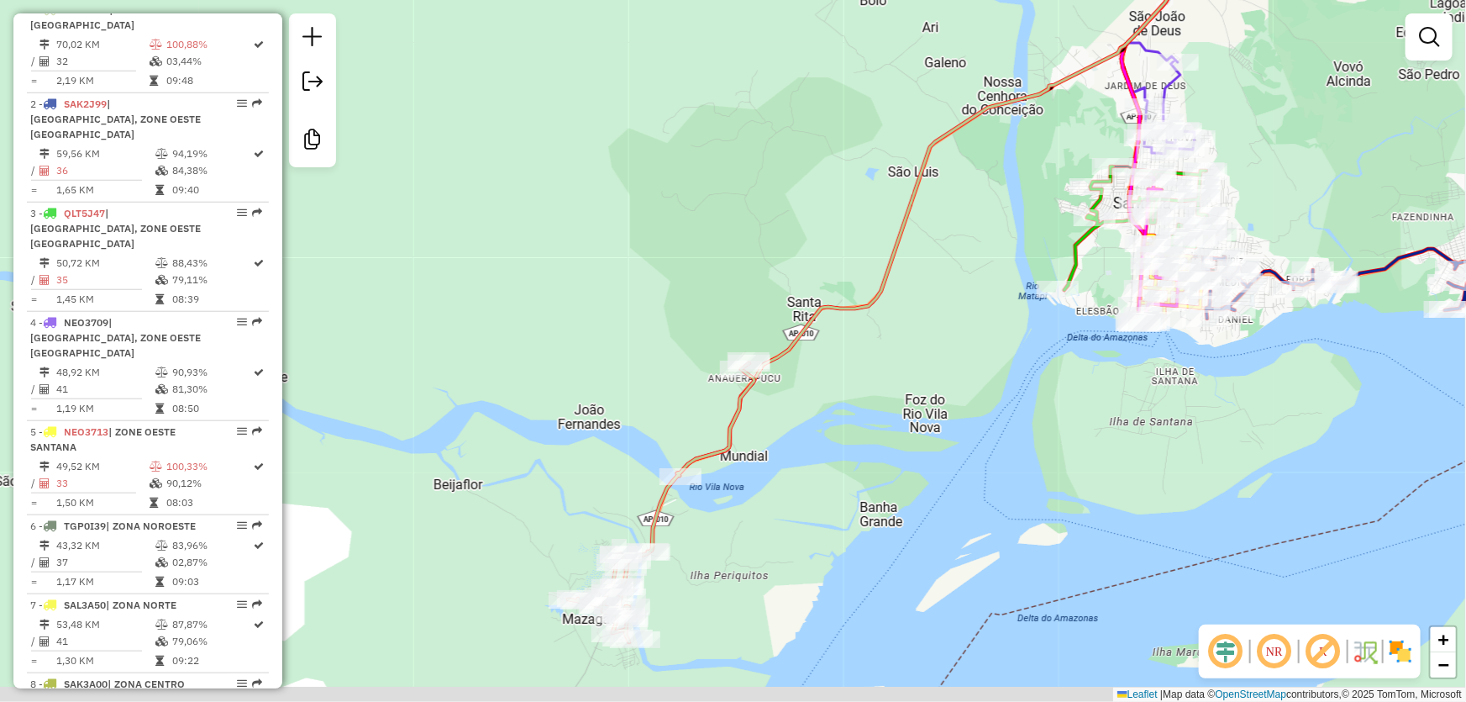
drag, startPoint x: 929, startPoint y: 475, endPoint x: 915, endPoint y: 324, distance: 151.9
click at [915, 324] on div "Janela de atendimento Grade de atendimento Capacidade Transportadoras Veículos …" at bounding box center [733, 351] width 1466 height 702
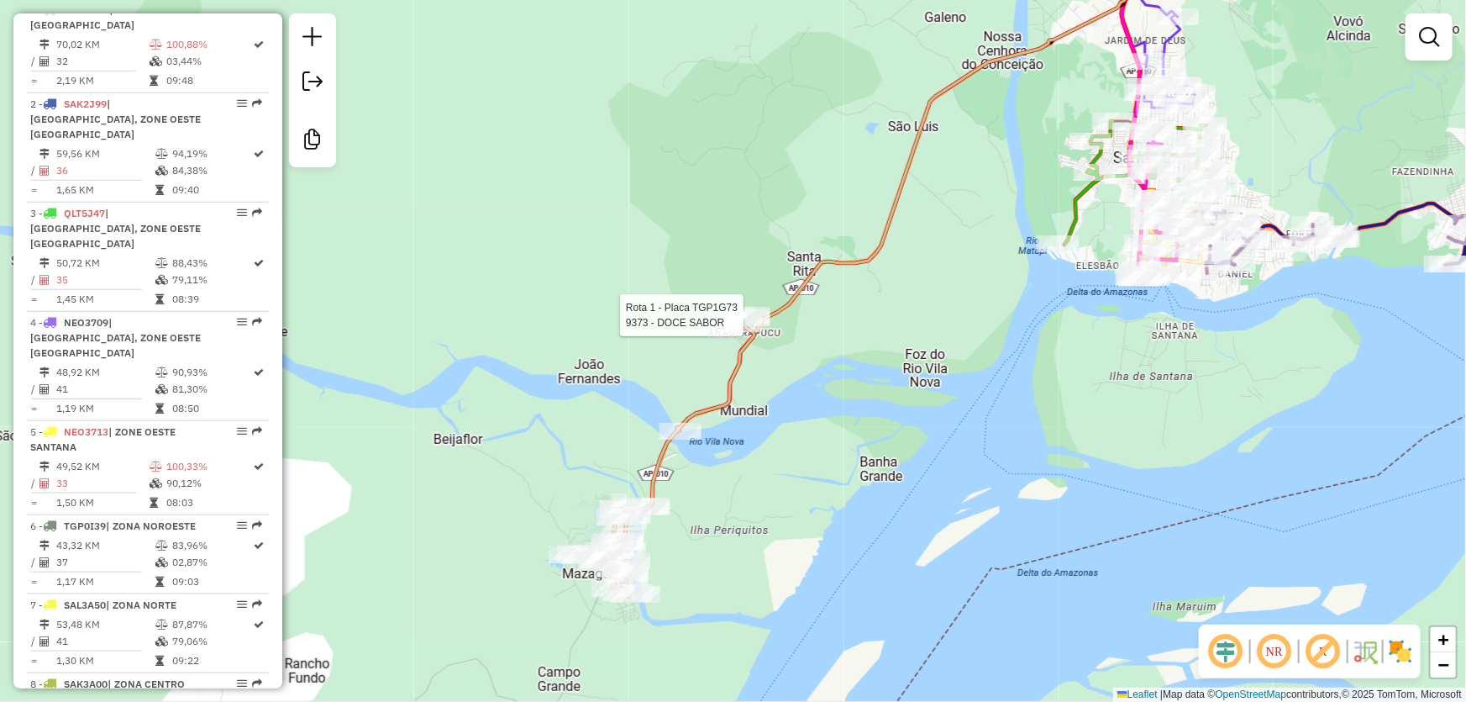
select select "**********"
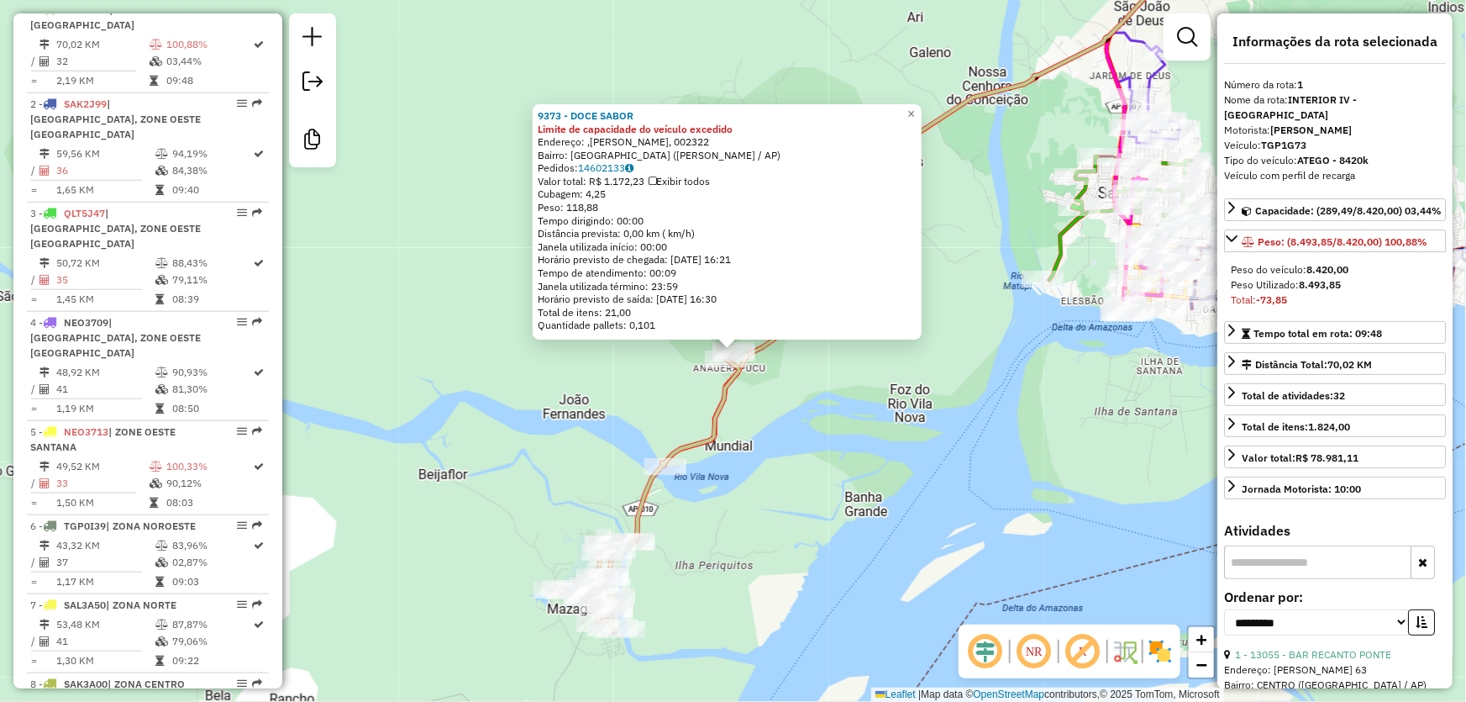
click at [1101, 400] on div "9373 - DOCE SABOR Limite de capacidade do veículo excedido Endereço: ,[PERSON_N…" at bounding box center [733, 351] width 1466 height 702
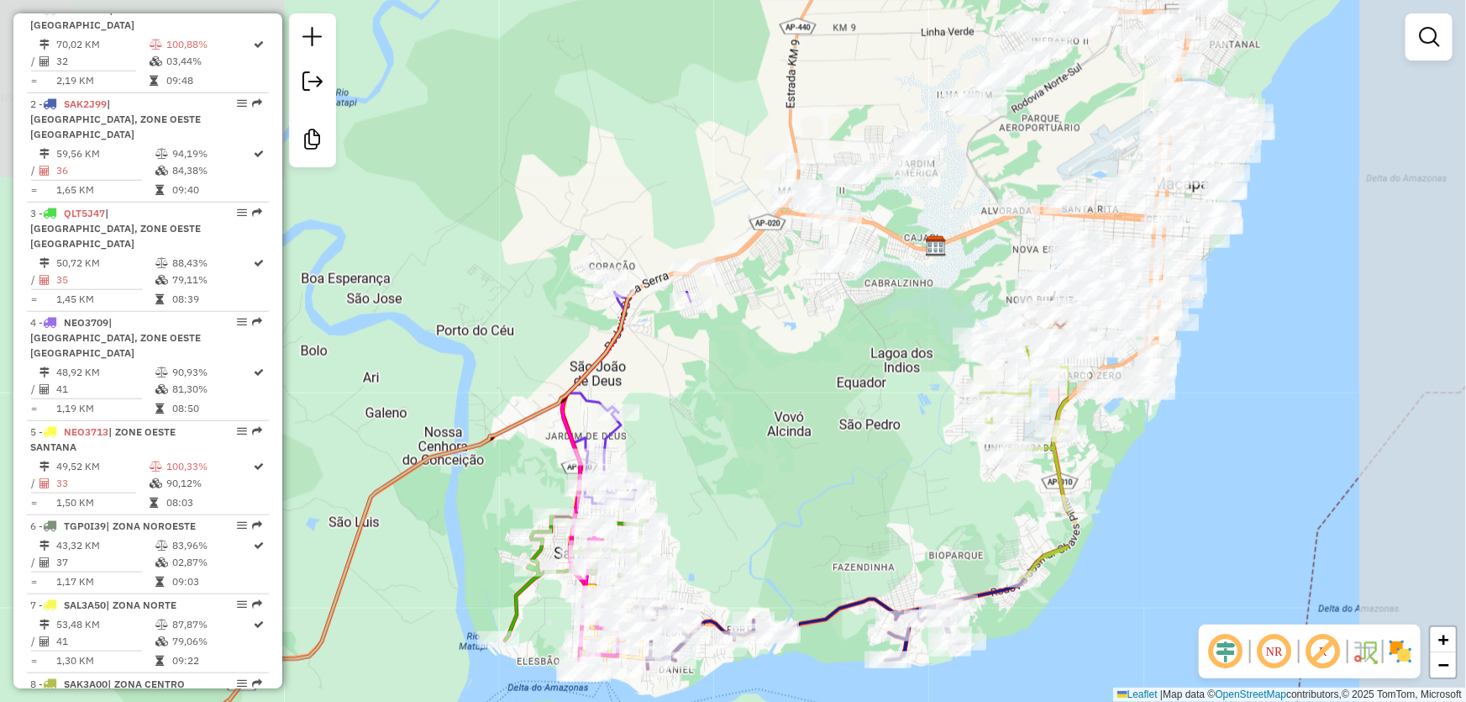
drag, startPoint x: 1008, startPoint y: 132, endPoint x: 477, endPoint y: 455, distance: 621.8
click at [460, 492] on div "Janela de atendimento Grade de atendimento Capacidade Transportadoras Veículos …" at bounding box center [733, 351] width 1466 height 702
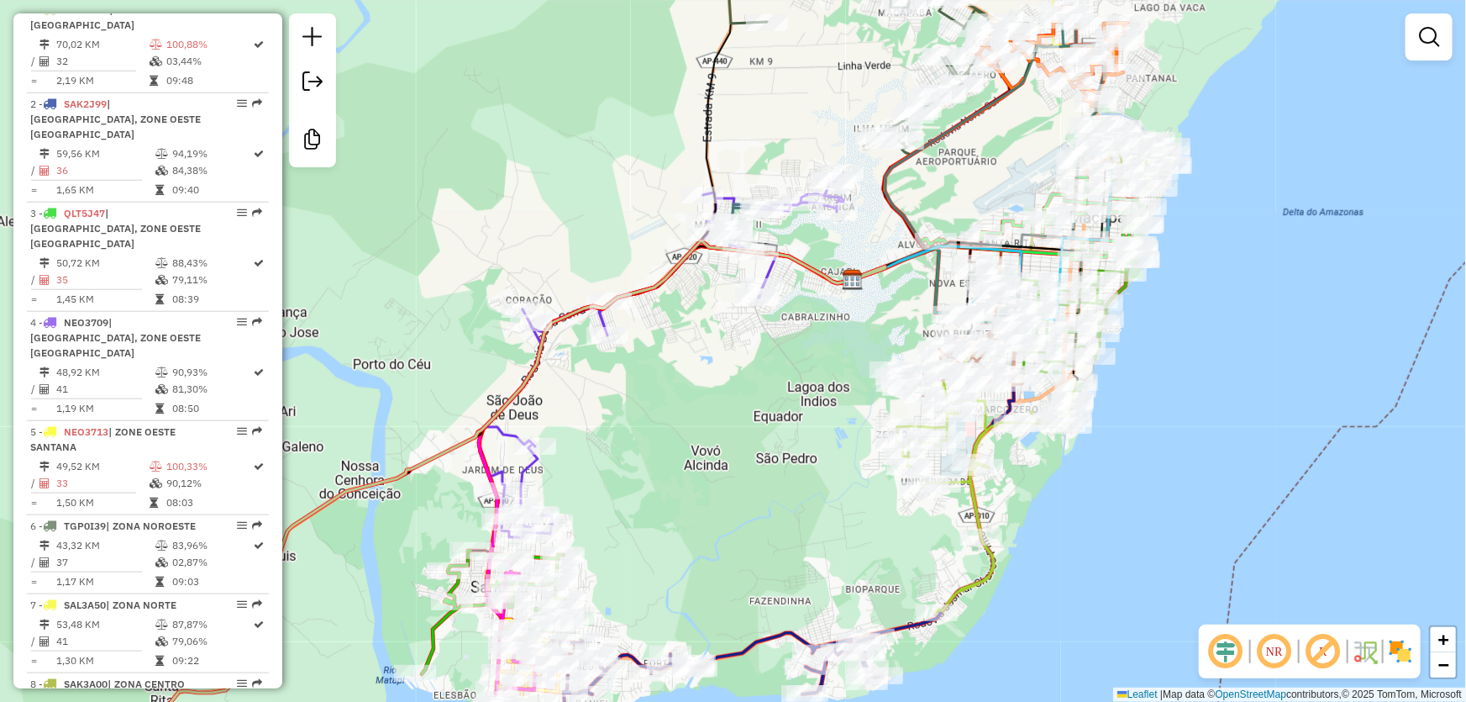
drag, startPoint x: 818, startPoint y: 351, endPoint x: 544, endPoint y: 448, distance: 291.3
click at [544, 448] on div "Janela de atendimento Grade de atendimento Capacidade Transportadoras Veículos …" at bounding box center [733, 351] width 1466 height 702
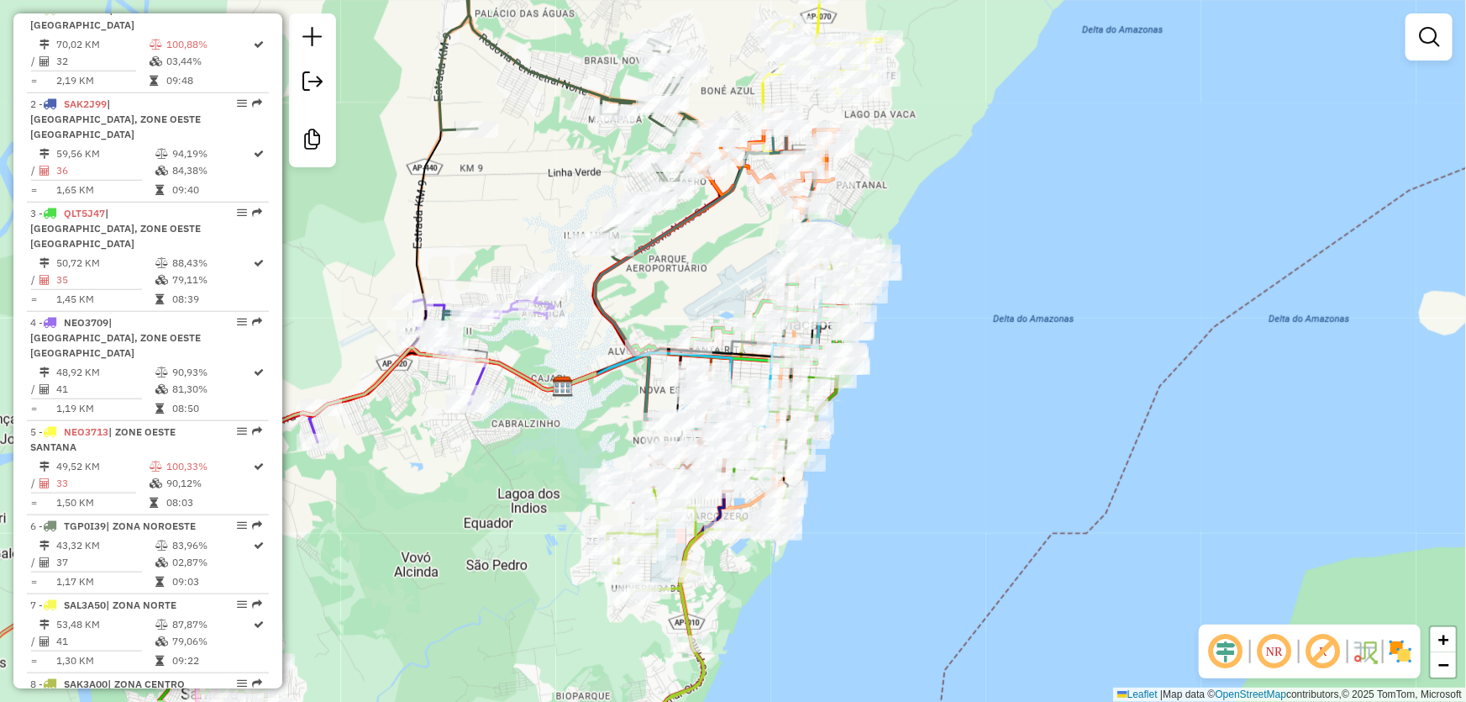
drag, startPoint x: 772, startPoint y: 260, endPoint x: 680, endPoint y: 302, distance: 101.9
click at [680, 302] on div "Janela de atendimento Grade de atendimento Capacidade Transportadoras Veículos …" at bounding box center [733, 351] width 1466 height 702
select select "**********"
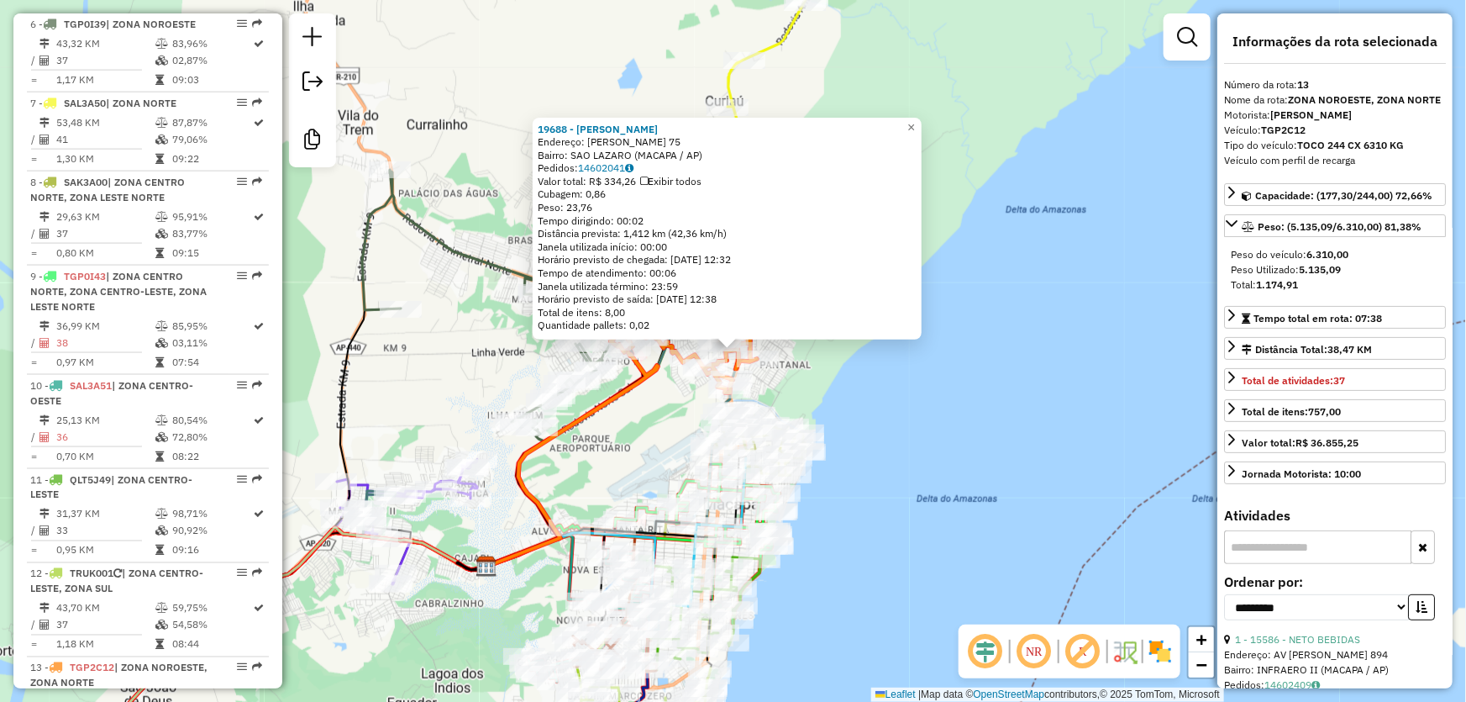
scroll to position [1591, 0]
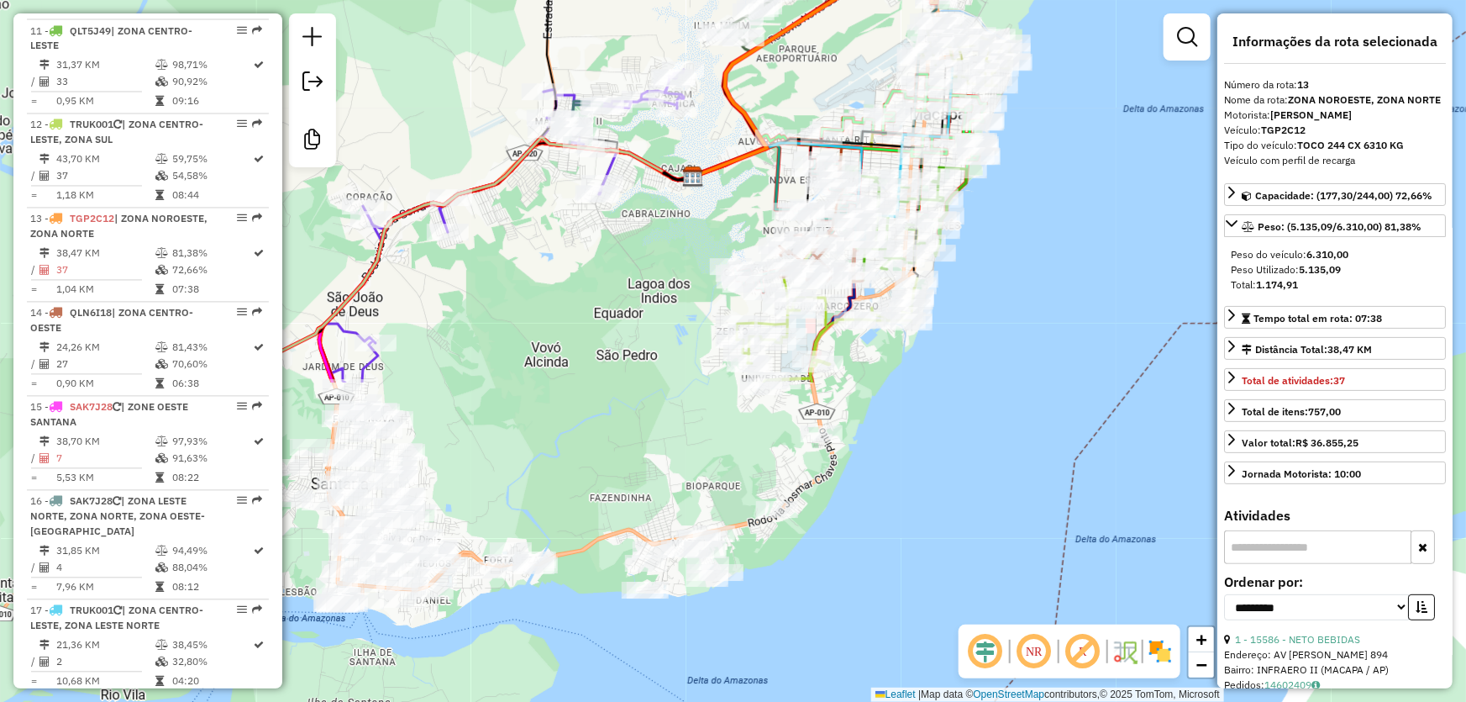
drag, startPoint x: 903, startPoint y: 455, endPoint x: 1094, endPoint y: 112, distance: 393.0
click at [1092, 117] on div "19688 - [PERSON_NAME]: [PERSON_NAME] 75 Bairro: SAO LAZARO (MACAPA / AP) Pedido…" at bounding box center [733, 351] width 1466 height 702
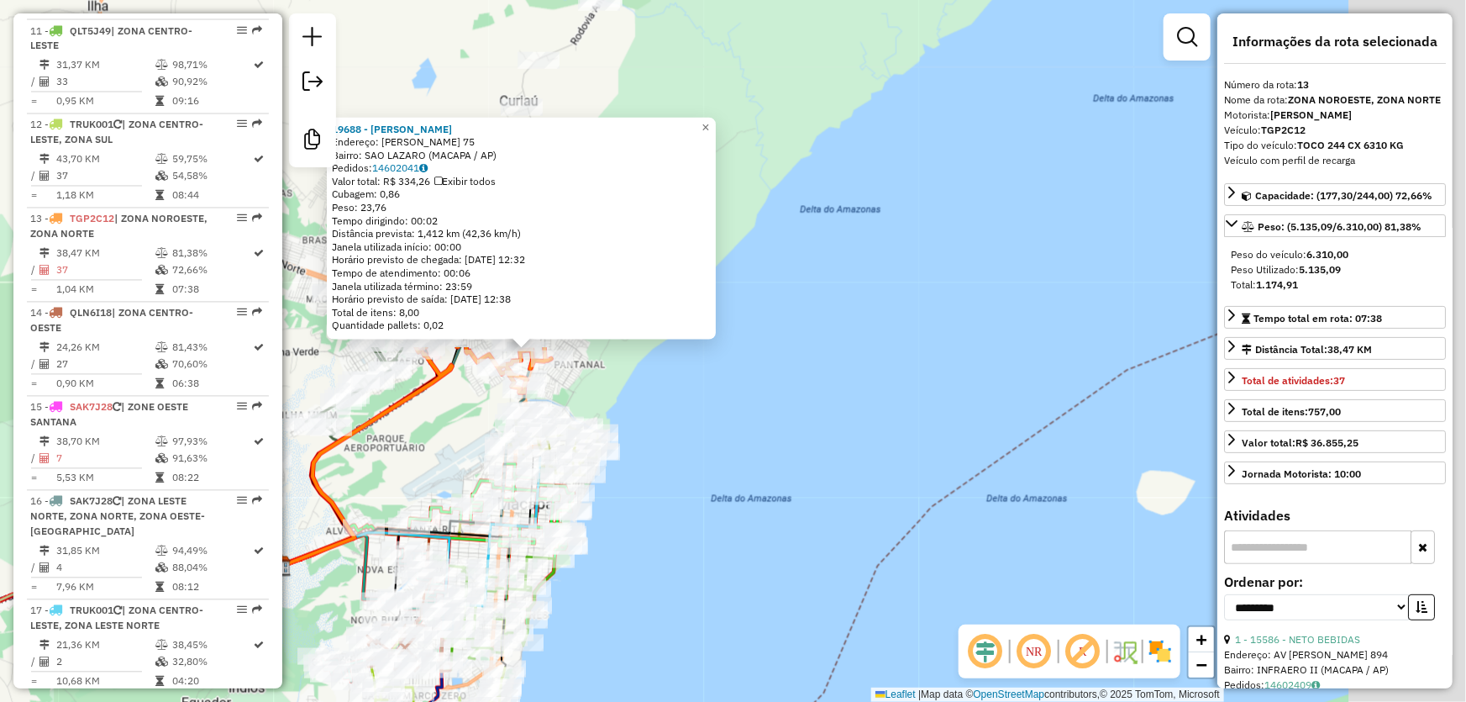
drag, startPoint x: 739, startPoint y: 208, endPoint x: 302, endPoint y: 696, distance: 654.5
click at [297, 693] on div "19688 - [PERSON_NAME]: [PERSON_NAME] 75 Bairro: SAO LAZARO (MACAPA / AP) Pedido…" at bounding box center [733, 351] width 1466 height 702
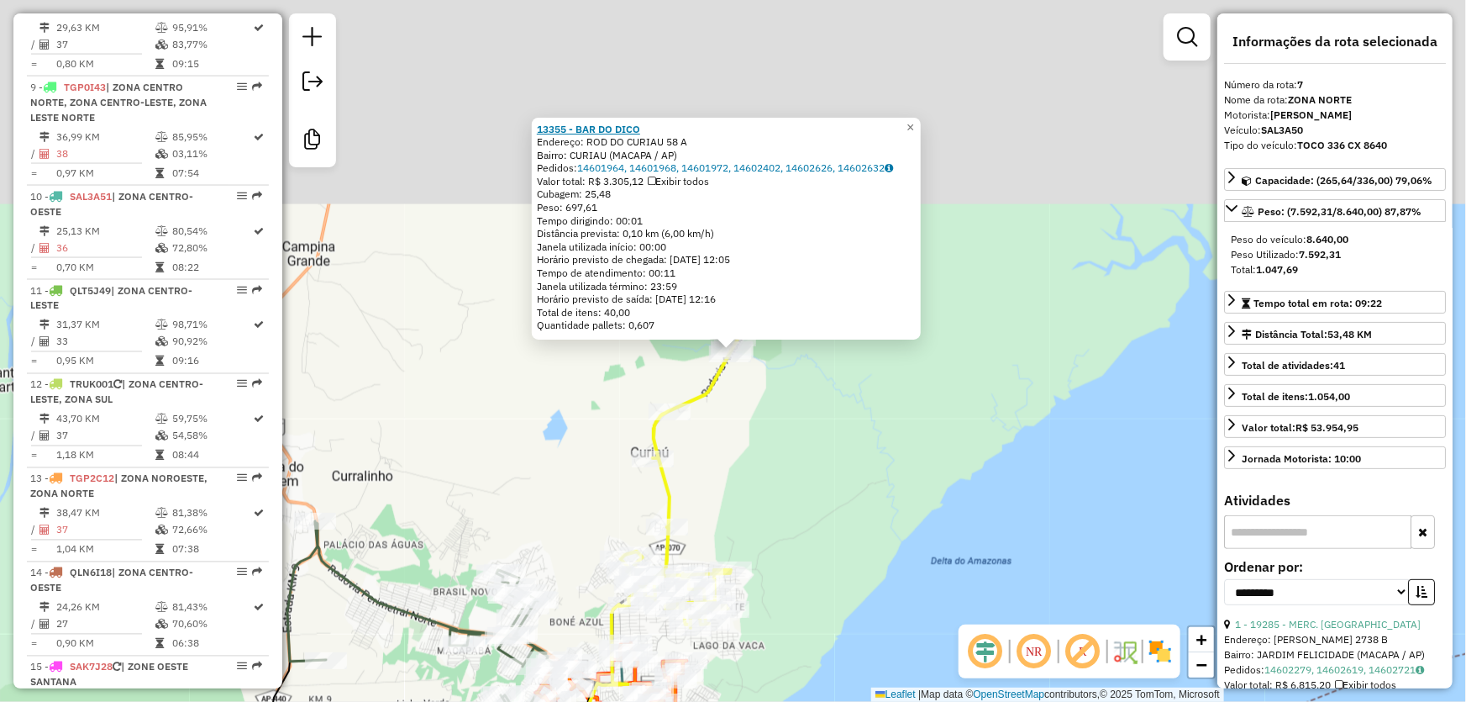
scroll to position [1191, 0]
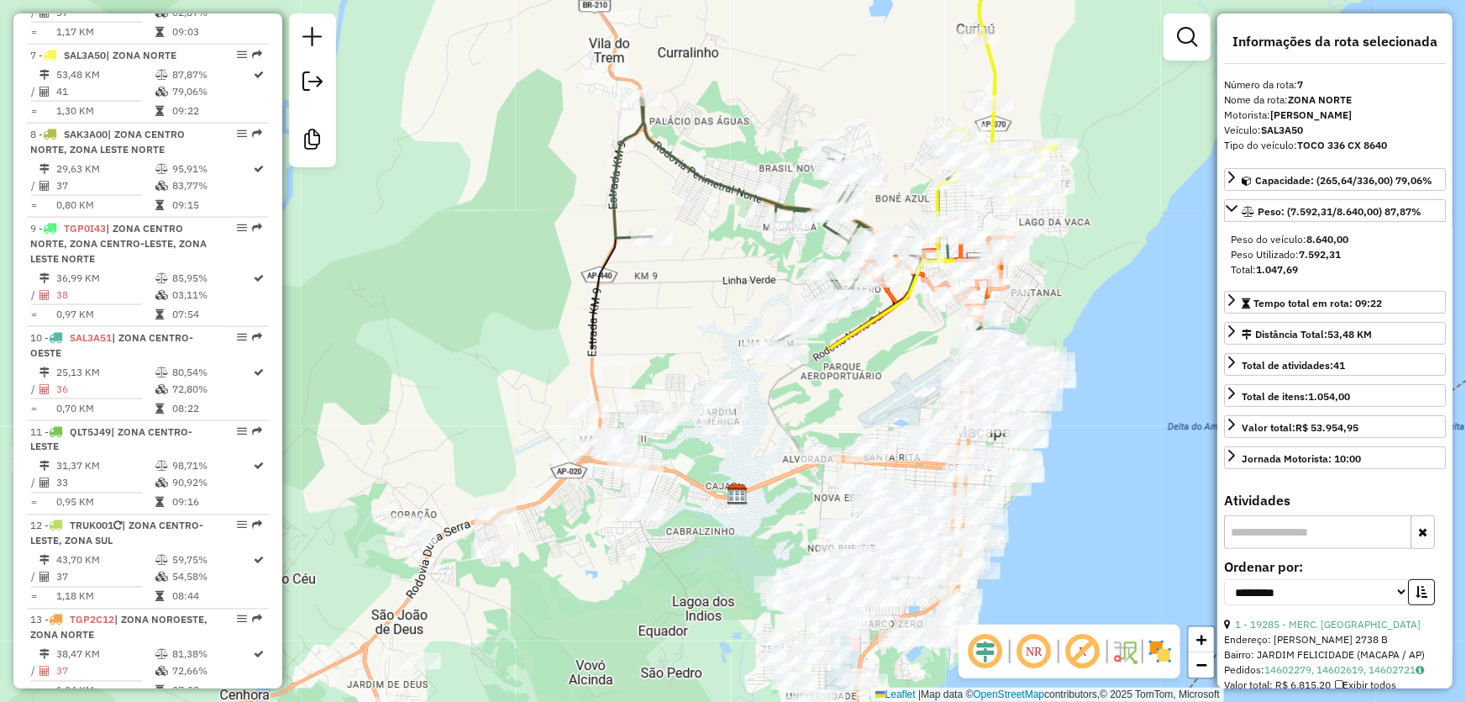
drag, startPoint x: 573, startPoint y: 515, endPoint x: 914, endPoint y: 53, distance: 574.4
click at [913, 61] on div "13355 - BAR DO DICO Endereço: ROD DO CURIAU 58 A Bairro: CURIAU (MACAPA / AP) P…" at bounding box center [733, 351] width 1466 height 702
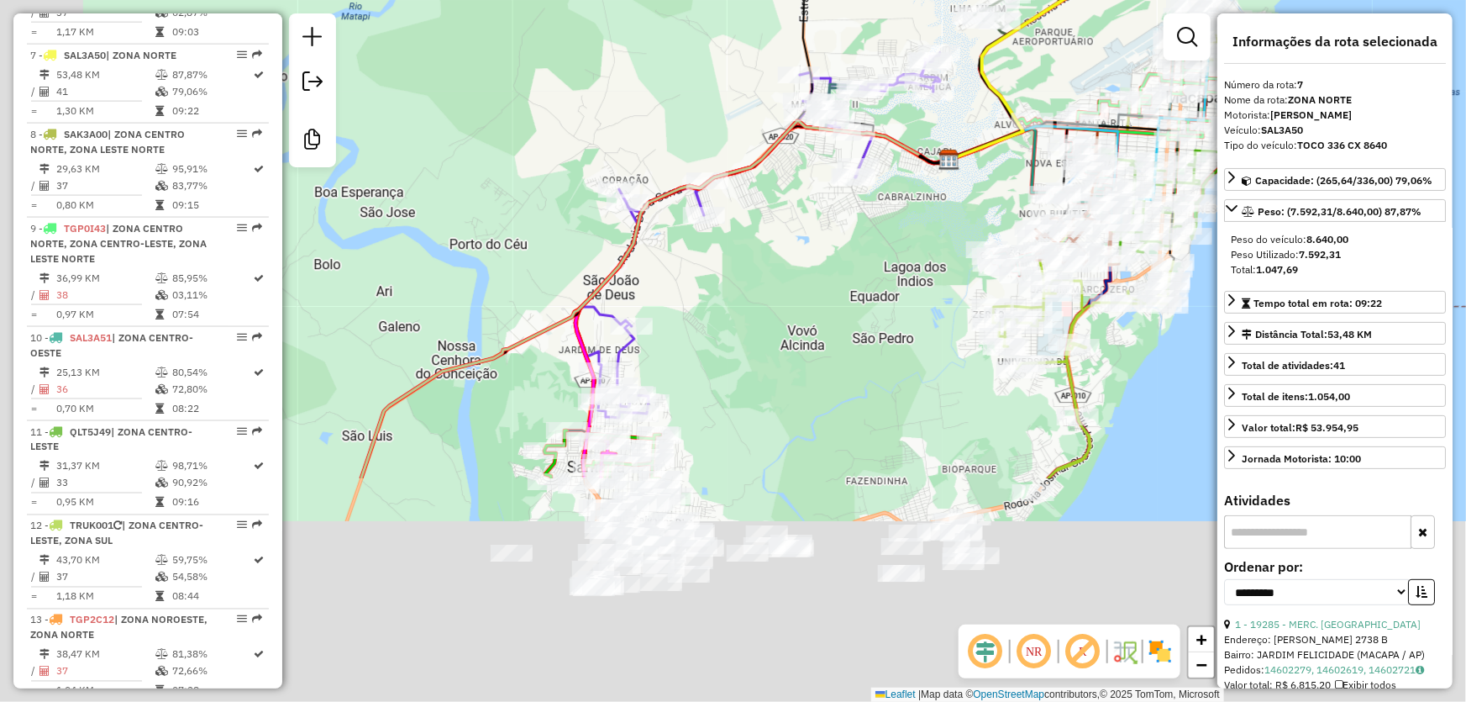
drag, startPoint x: 528, startPoint y: 528, endPoint x: 818, endPoint y: 113, distance: 506.1
click at [818, 111] on div "13355 - BAR DO DICO Endereço: ROD DO CURIAU 58 A Bairro: CURIAU (MACAPA / AP) P…" at bounding box center [733, 351] width 1466 height 702
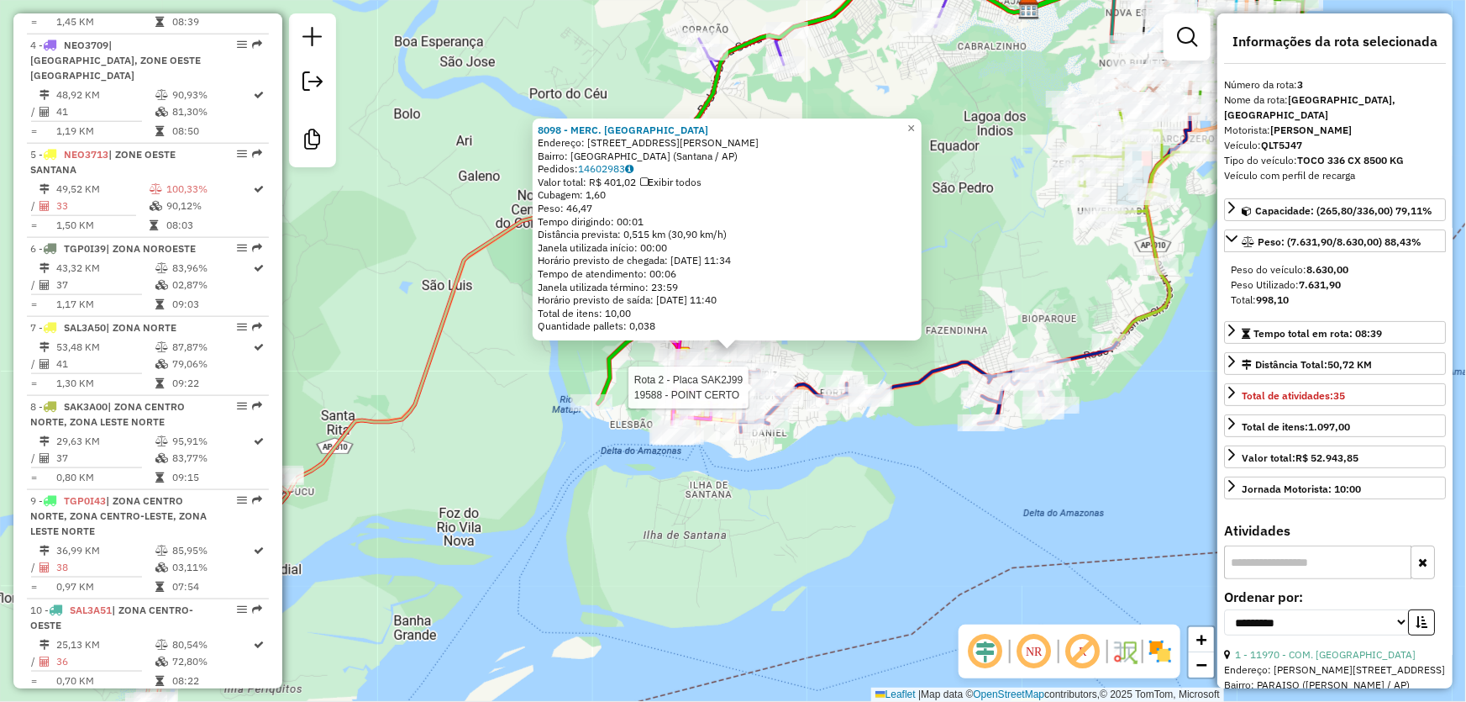
scroll to position [829, 0]
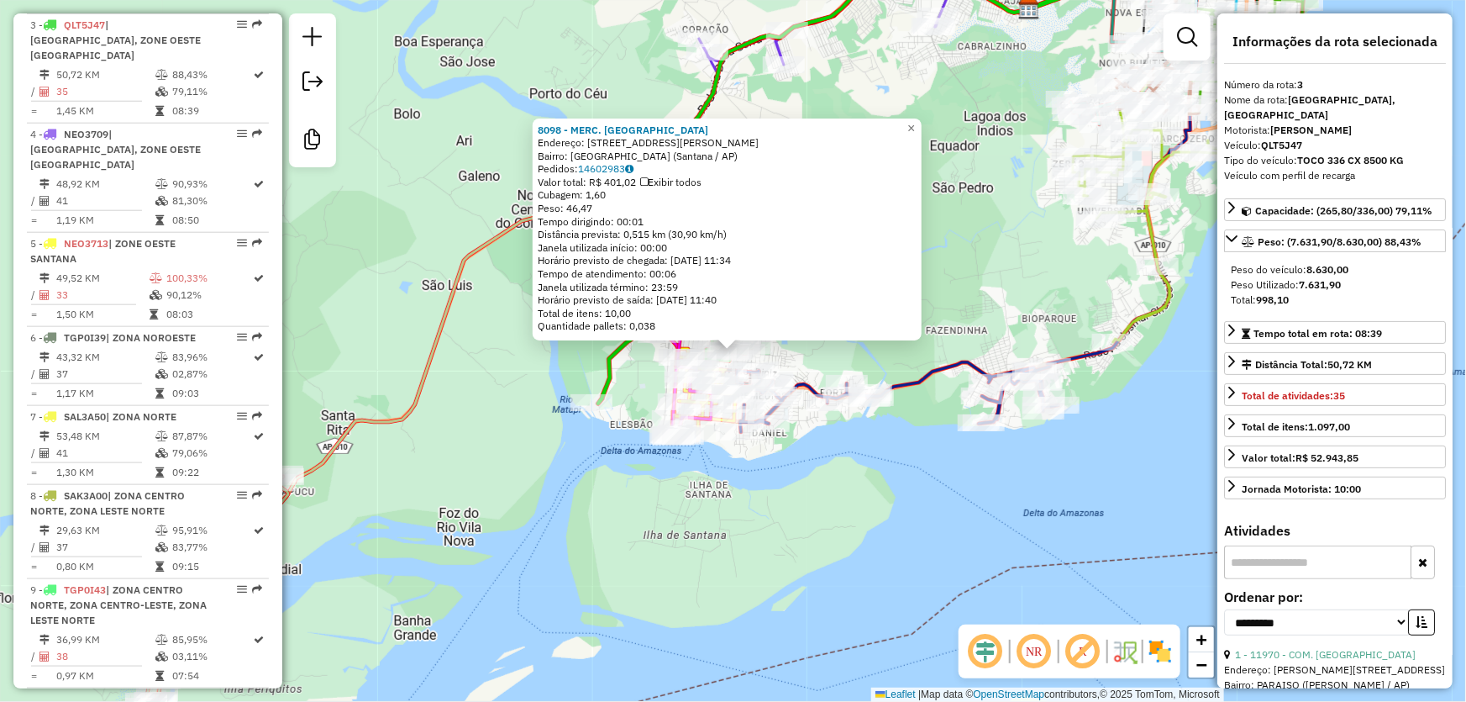
click at [498, 377] on div "8098 - MERC. [PERSON_NAME]: [STREET_ADDRESS][PERSON_NAME] Pedidos: 14602983 Val…" at bounding box center [733, 351] width 1466 height 702
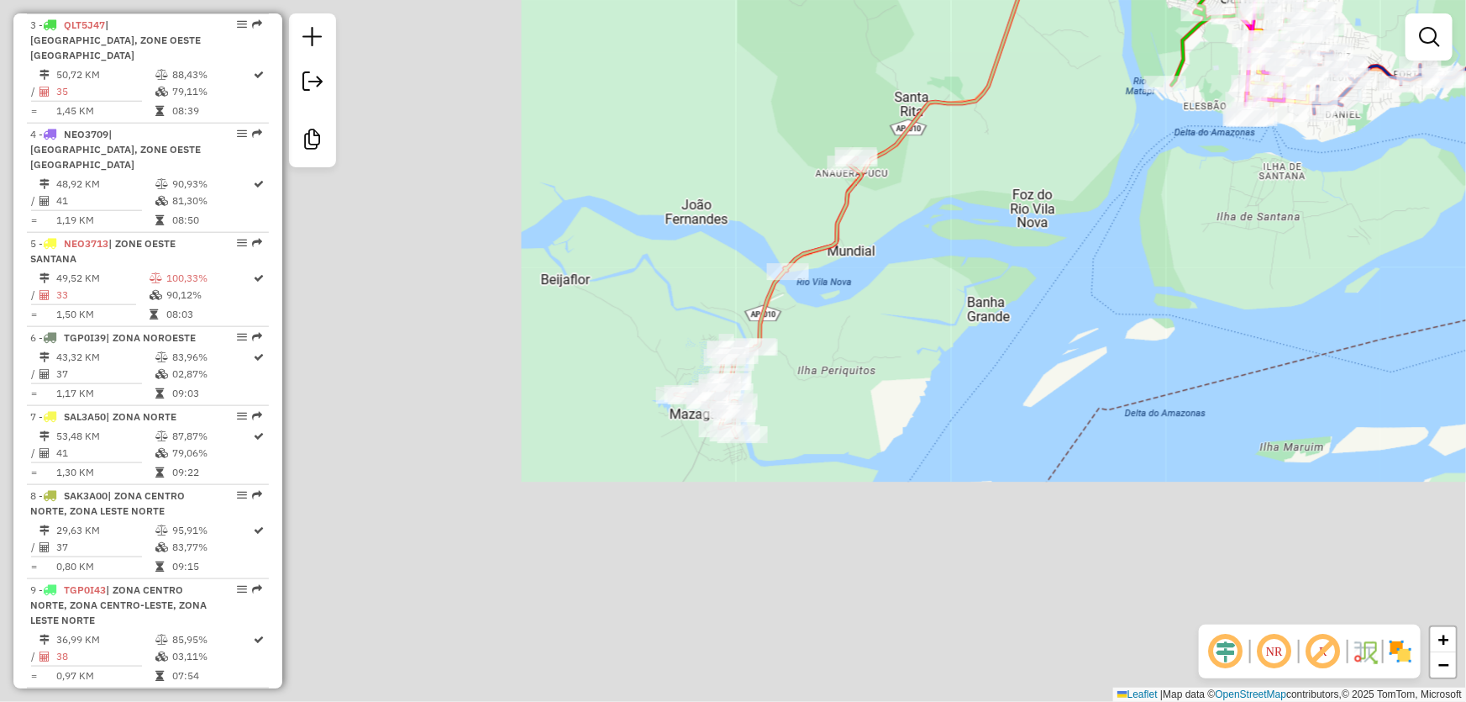
drag, startPoint x: 408, startPoint y: 514, endPoint x: 1247, endPoint y: 49, distance: 959.9
click at [1214, 62] on div "Janela de atendimento Grade de atendimento Capacidade Transportadoras Veículos …" at bounding box center [733, 351] width 1466 height 702
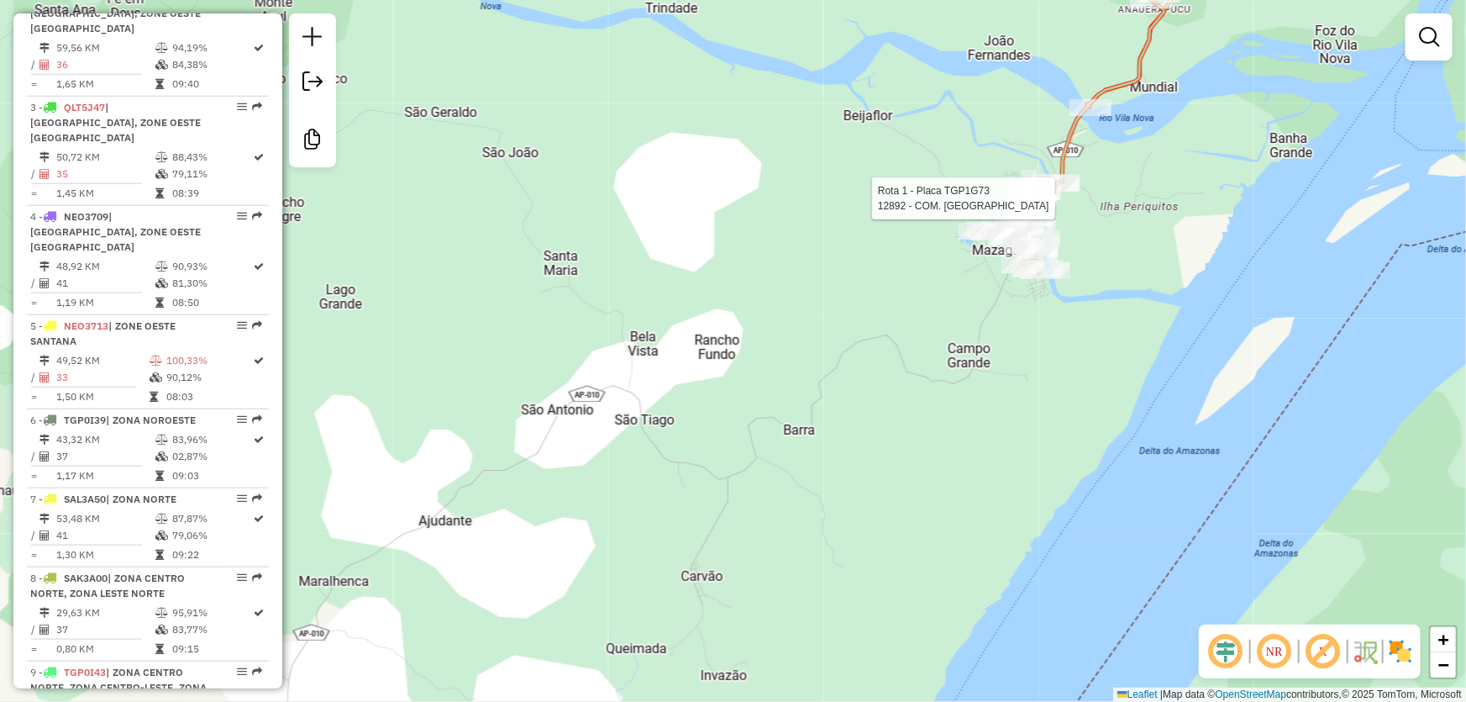
select select "**********"
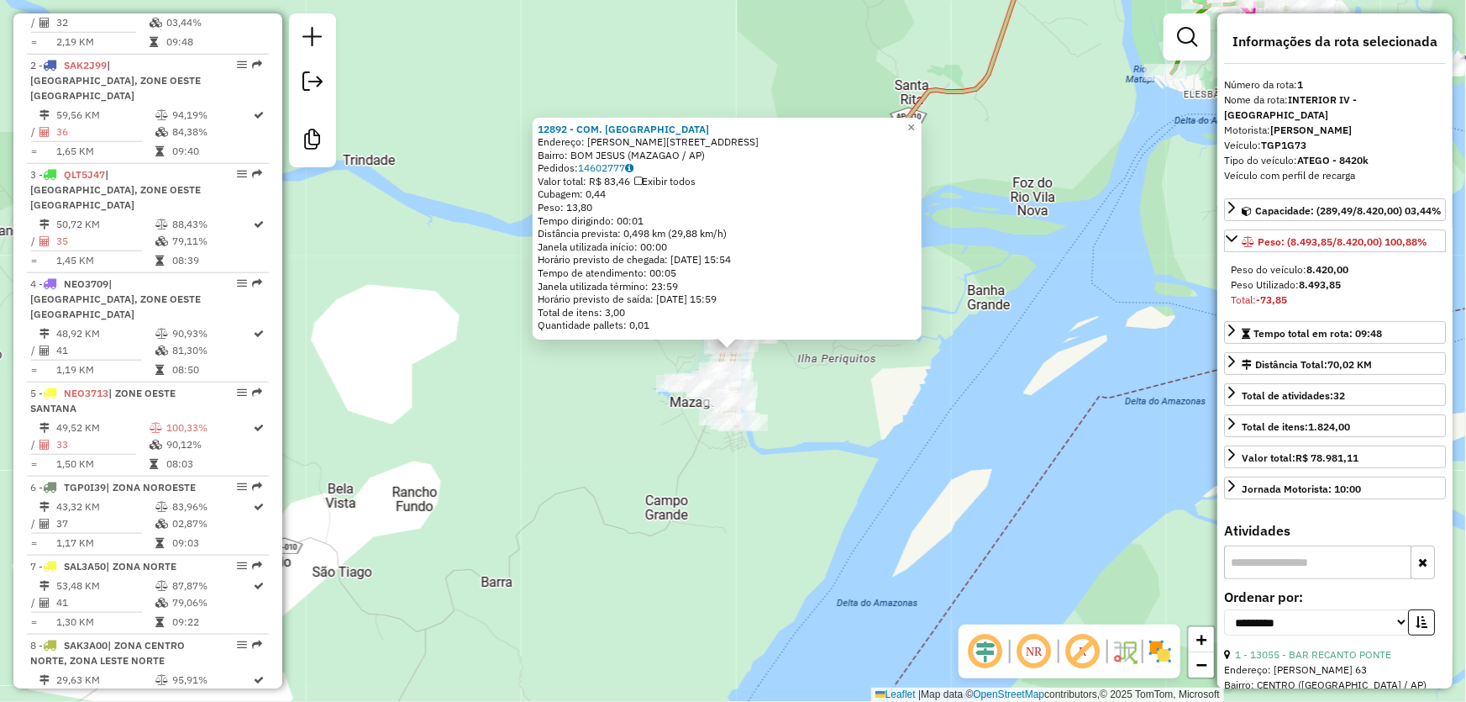
scroll to position [641, 0]
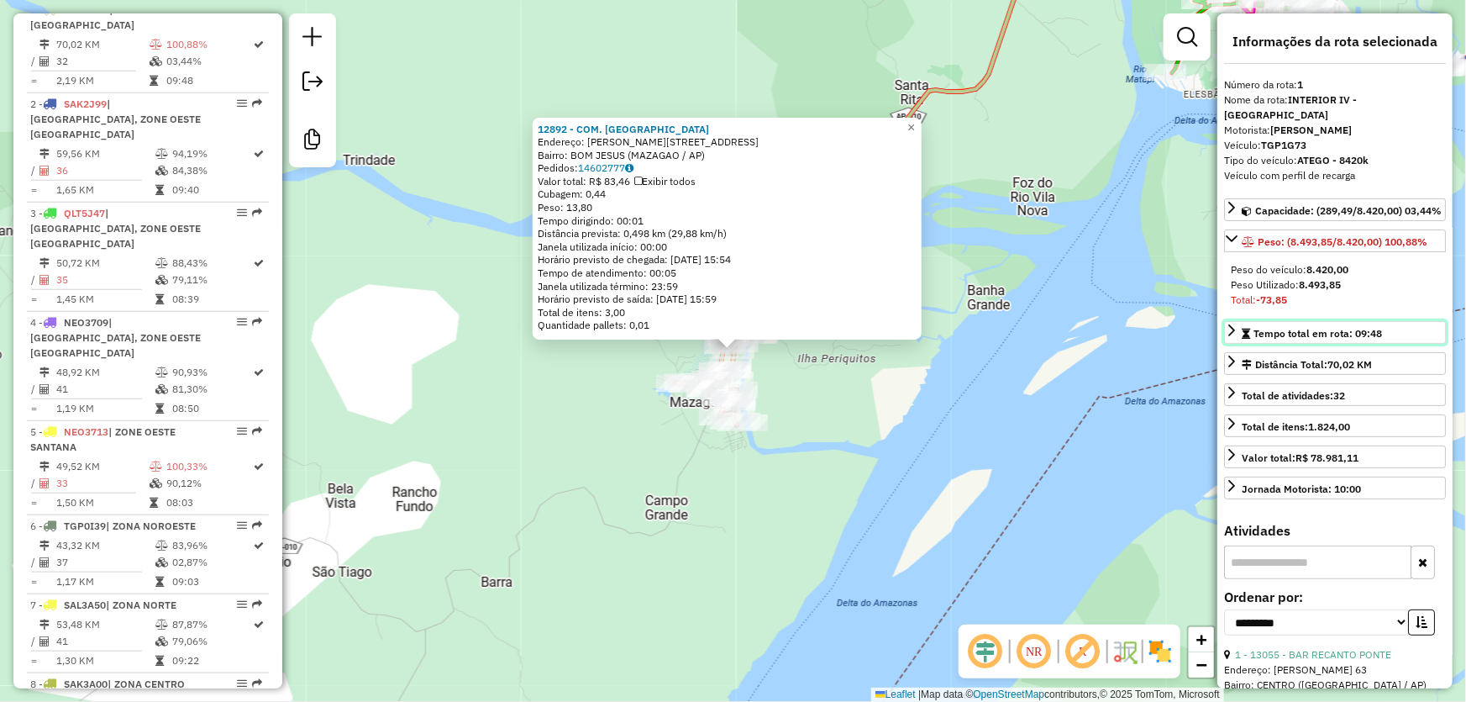
click at [1370, 334] on span "Tempo total em rota: 09:48" at bounding box center [1318, 333] width 129 height 13
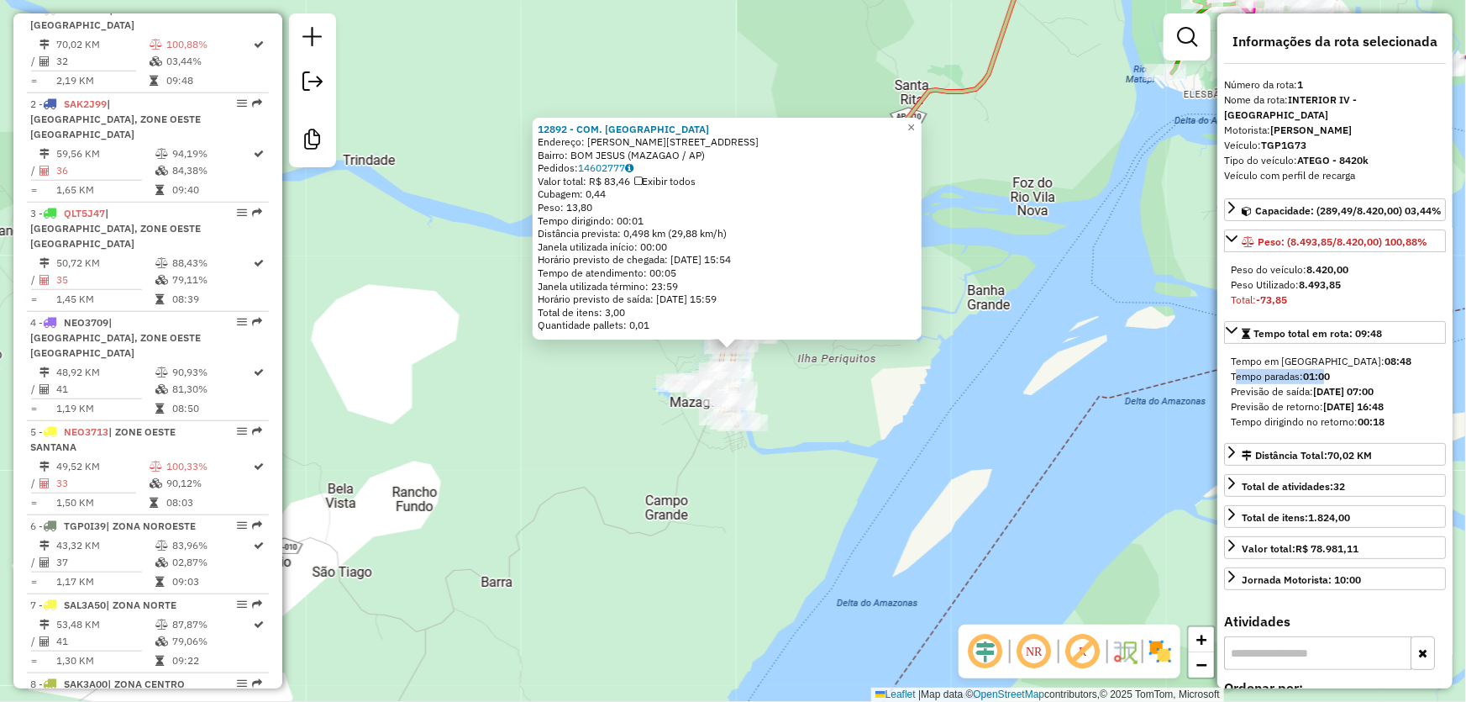
drag, startPoint x: 1232, startPoint y: 376, endPoint x: 1330, endPoint y: 377, distance: 98.3
click at [1330, 377] on div "Tempo paradas: 01:00" at bounding box center [1335, 376] width 208 height 15
